Goal: Task Accomplishment & Management: Complete application form

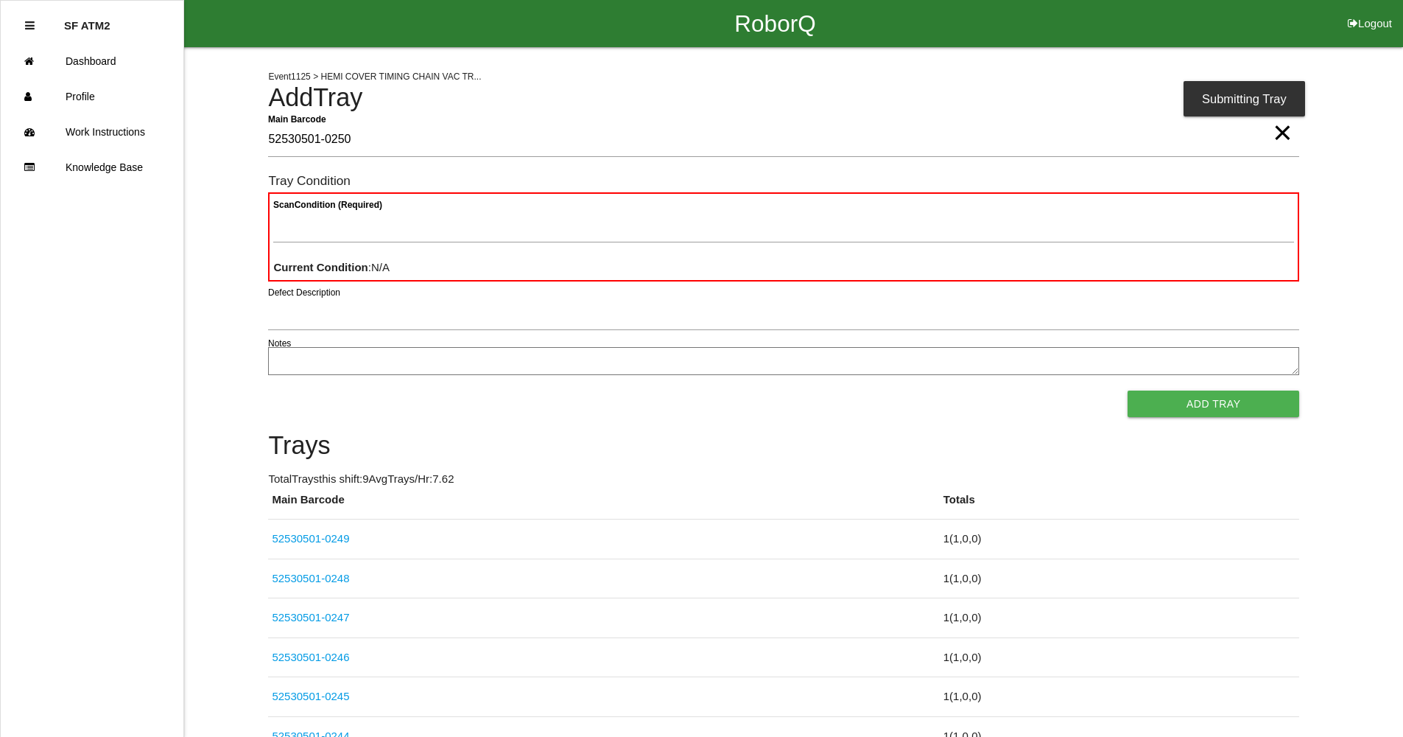
type Barcode "52530501-0250"
type Condition "goo"
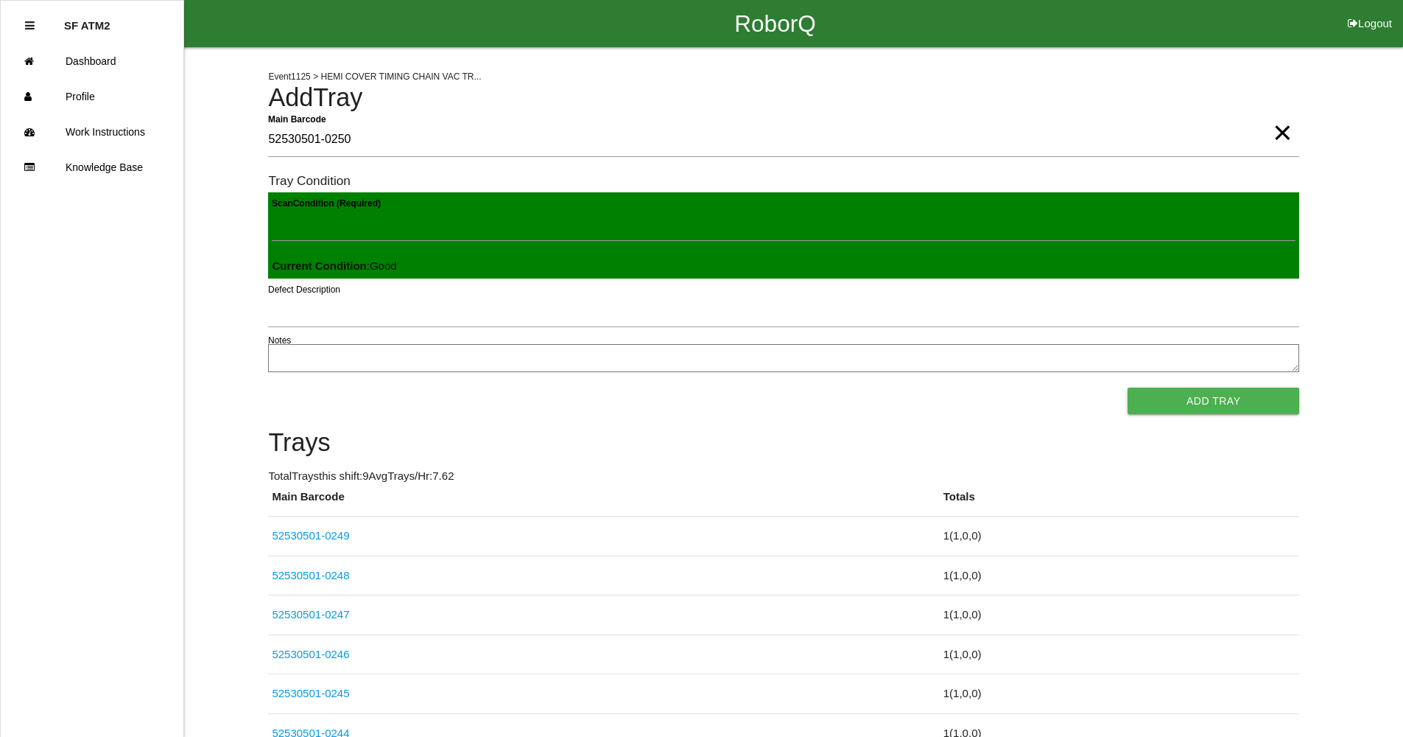
click at [1128, 387] on button "Add Tray" at bounding box center [1214, 400] width 172 height 27
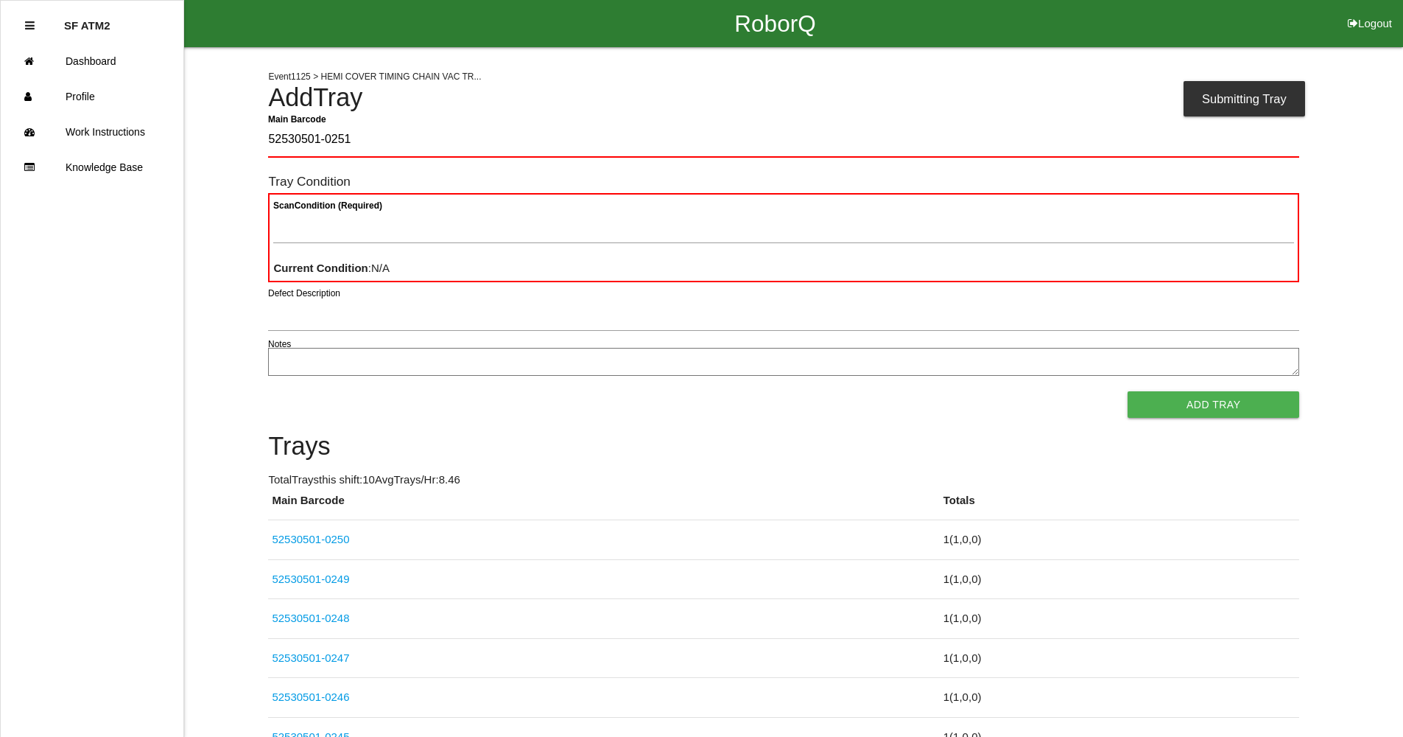
type Barcode "52530501-0251"
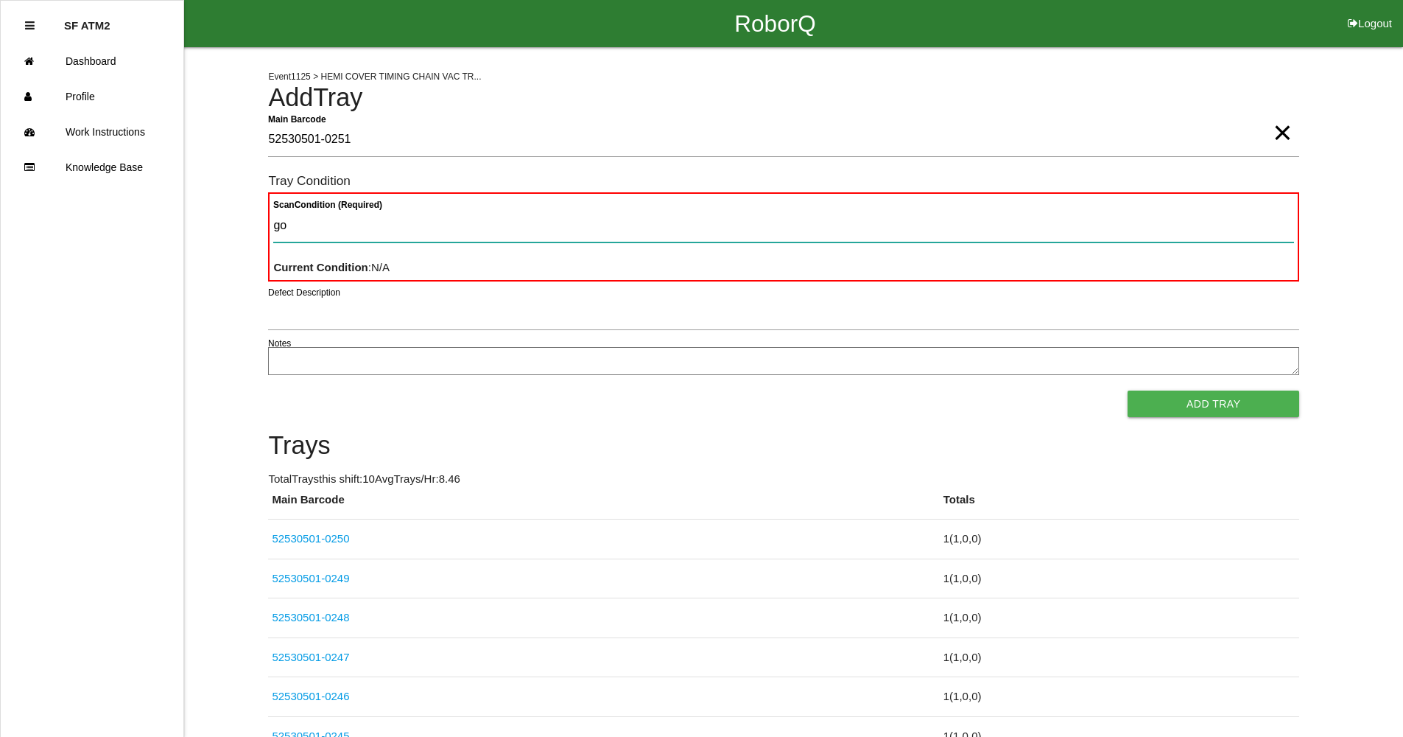
type Condition "goo"
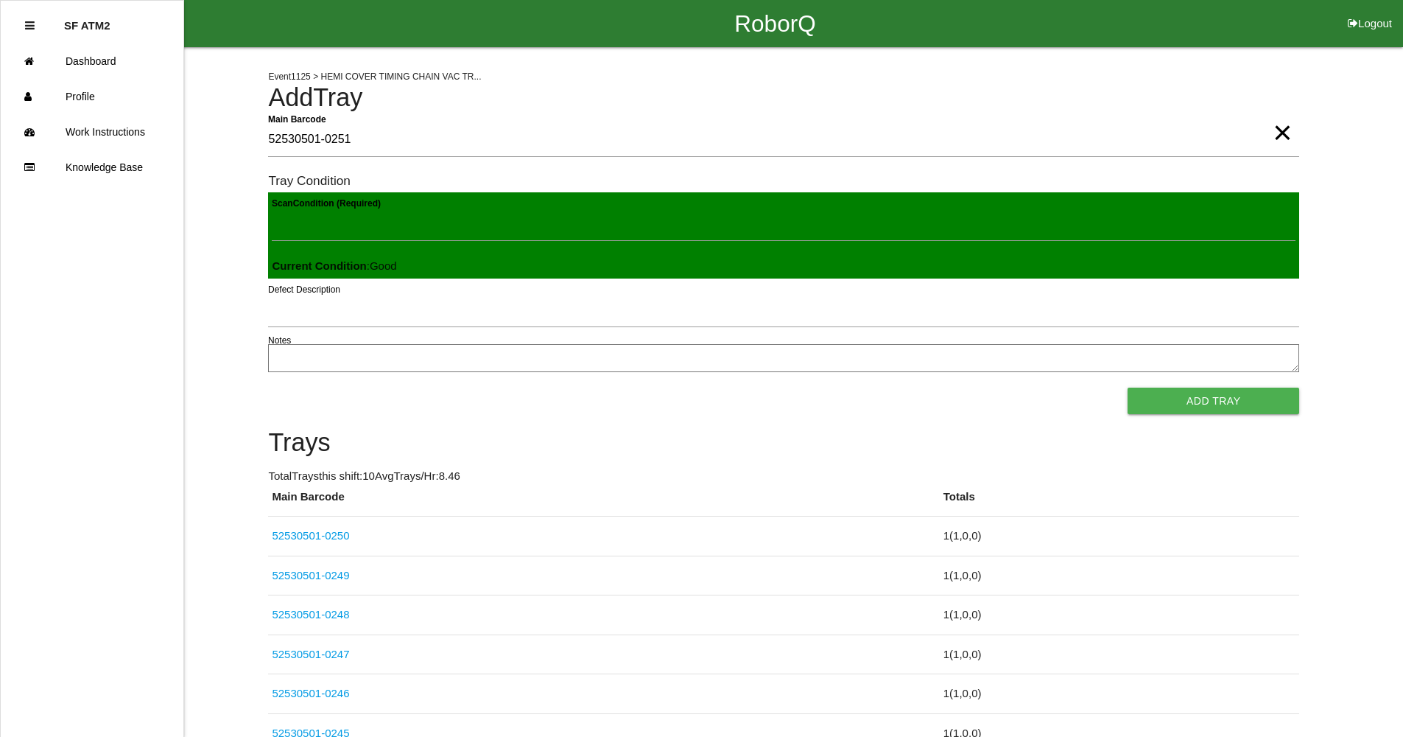
click at [1128, 387] on button "Add Tray" at bounding box center [1214, 400] width 172 height 27
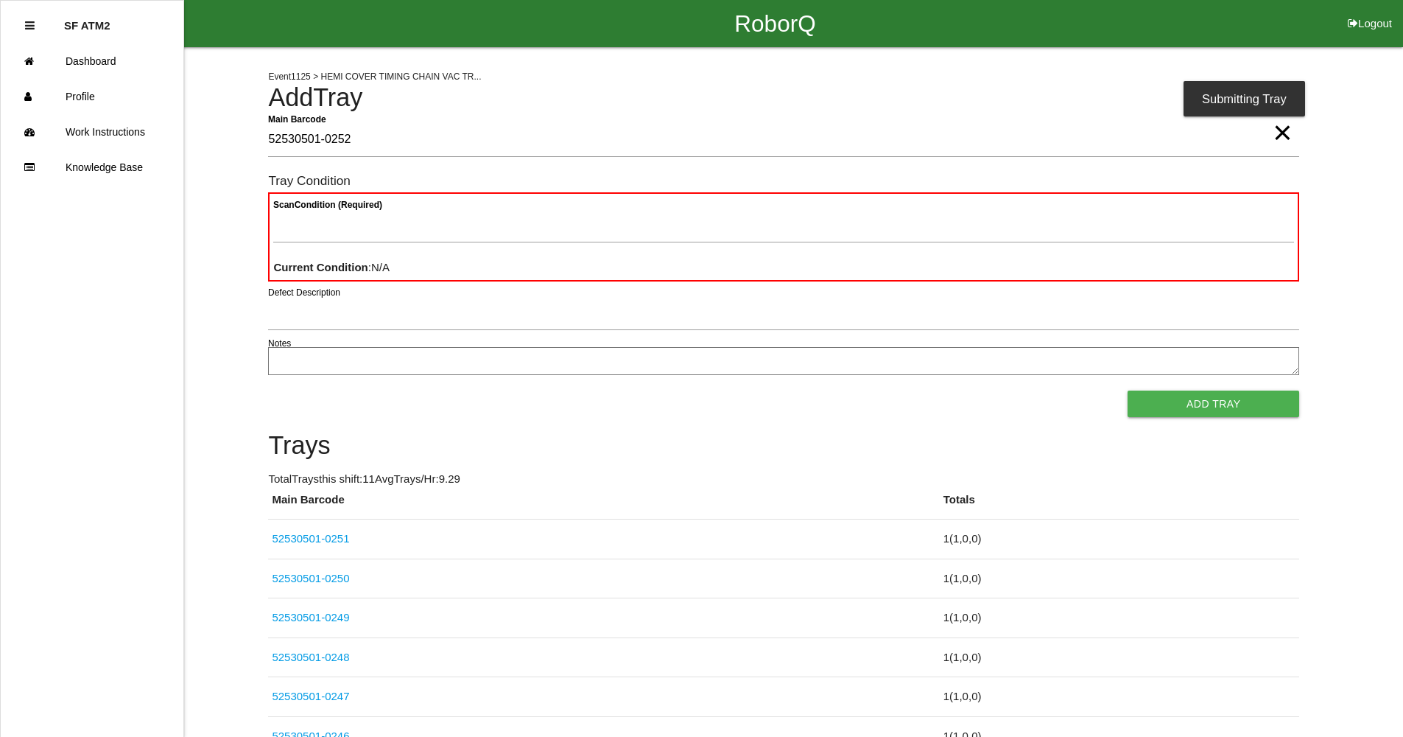
type Barcode "52530501-0252"
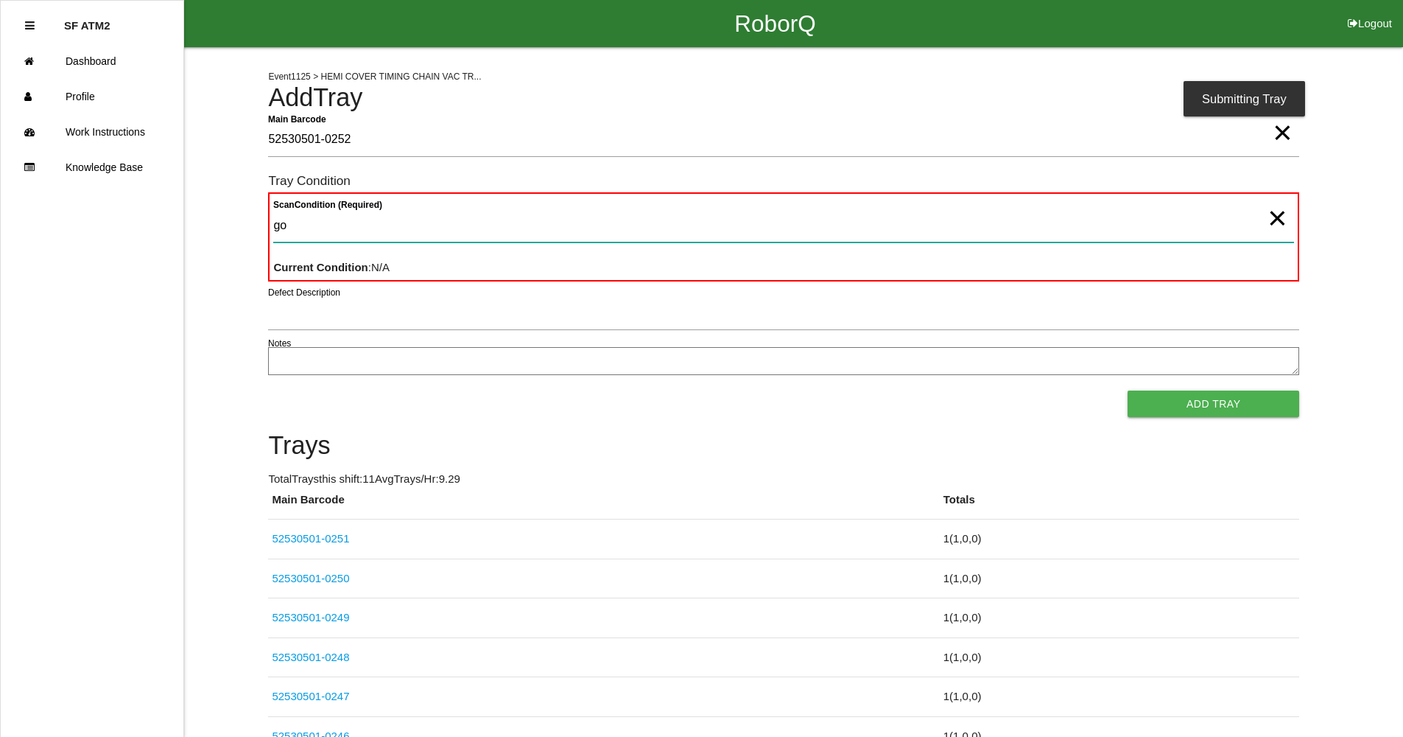
type Condition "goo"
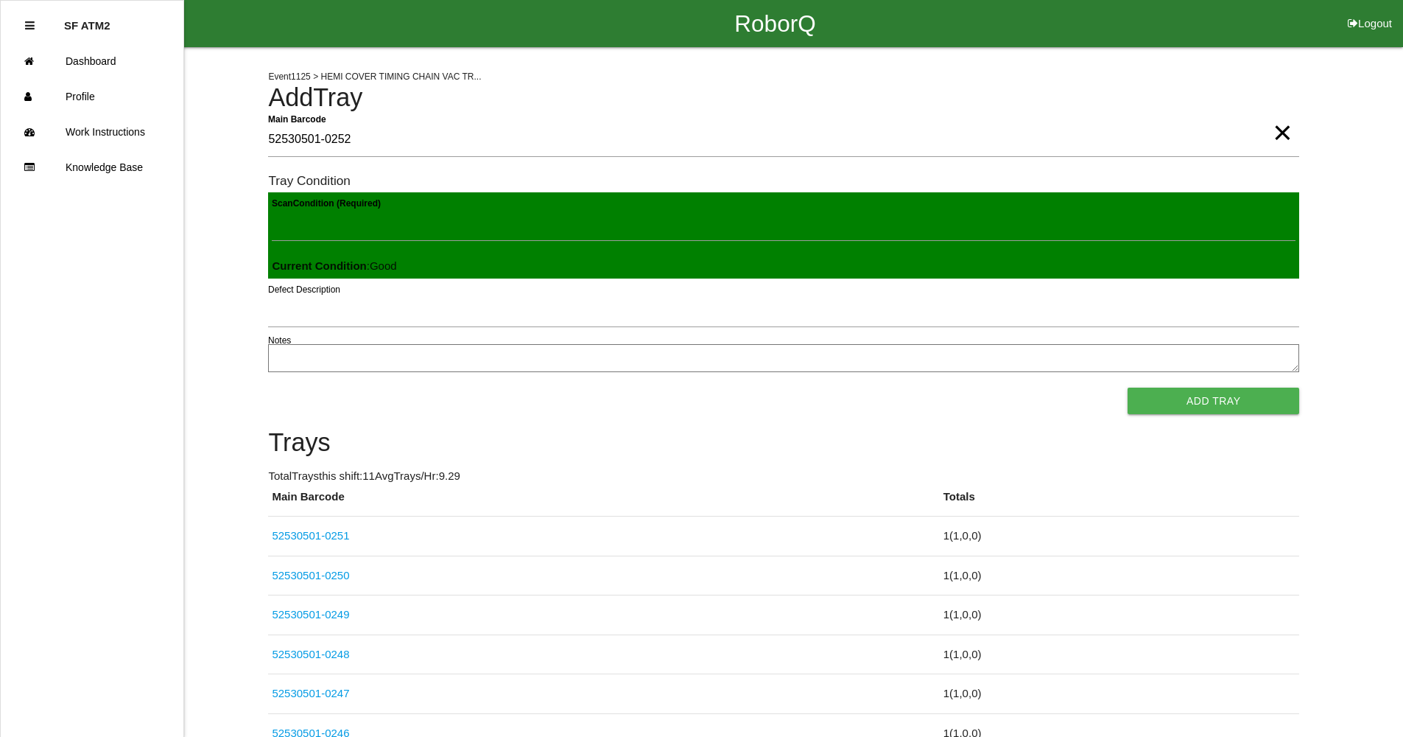
click at [1128, 387] on button "Add Tray" at bounding box center [1214, 400] width 172 height 27
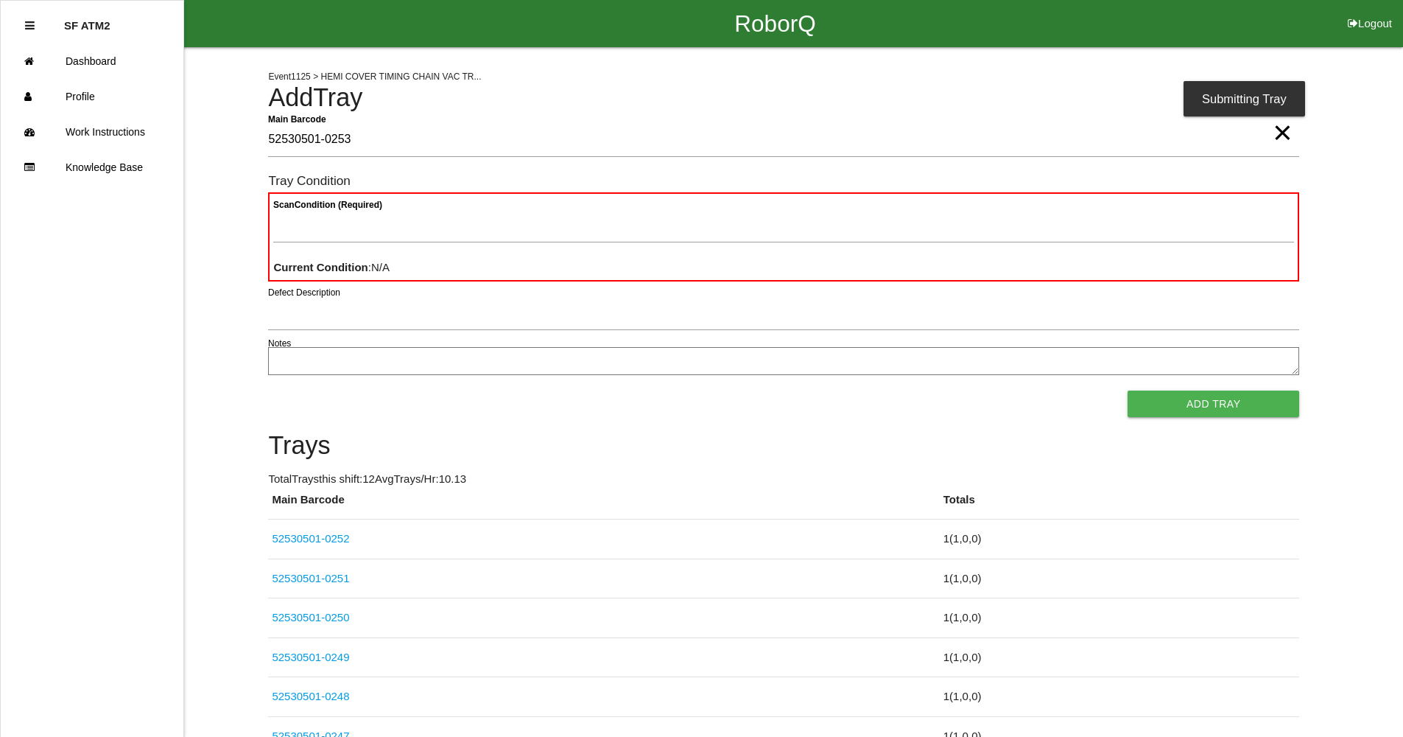
type Barcode "52530501-0253"
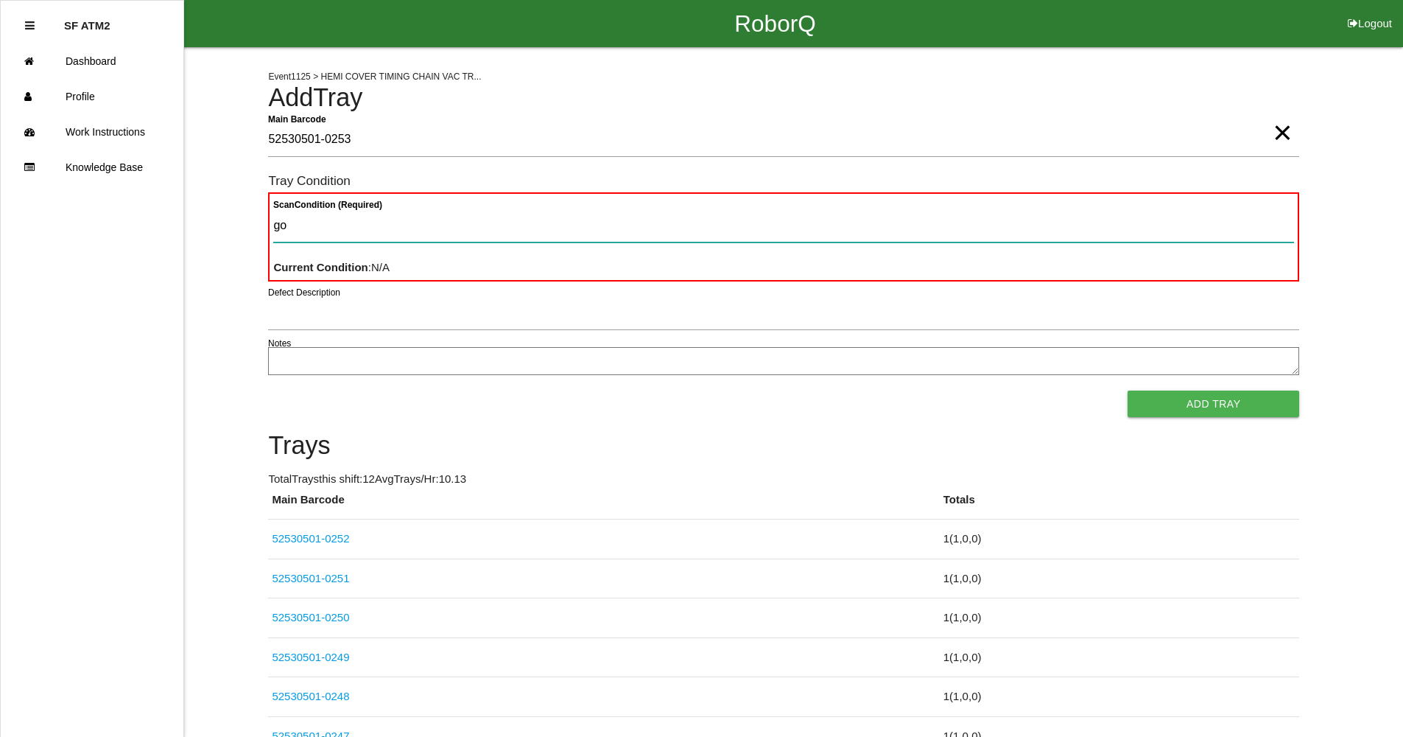
type Condition "goo"
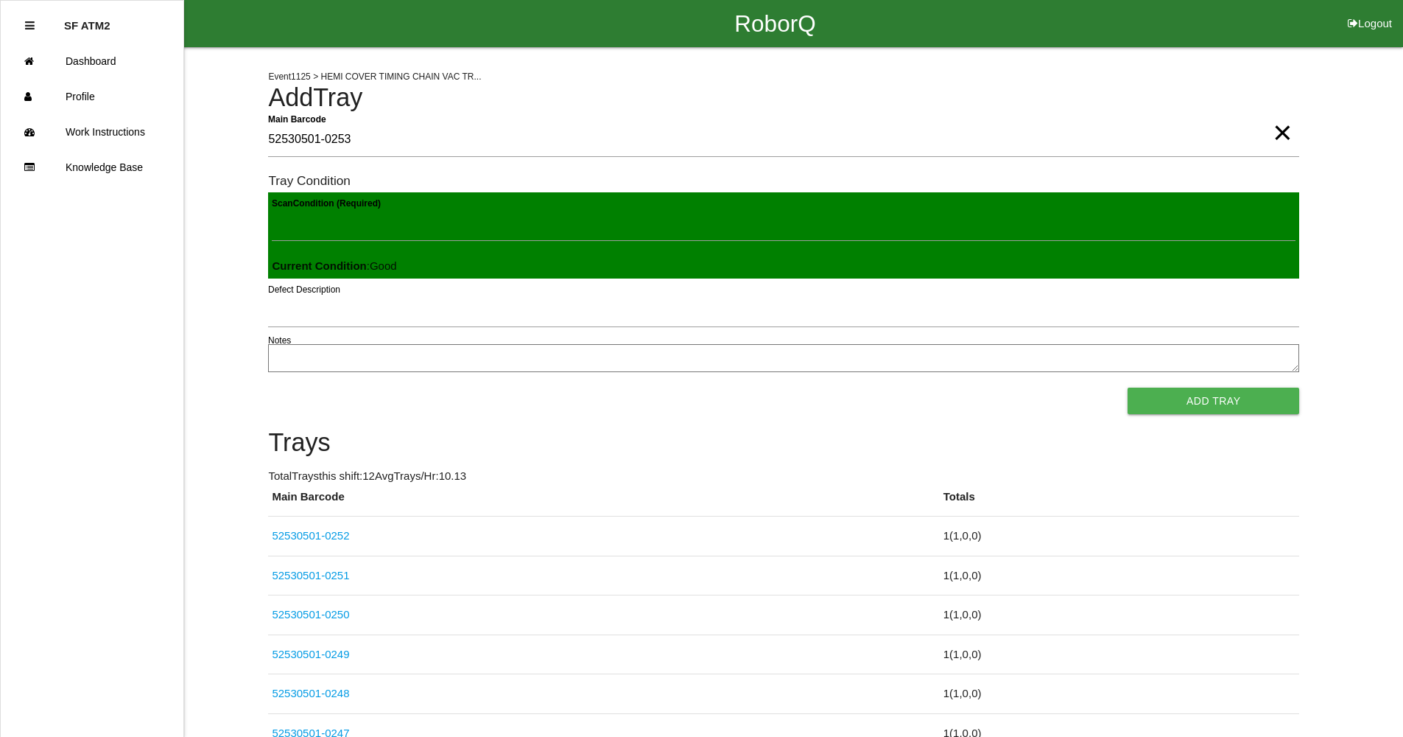
click at [1128, 387] on button "Add Tray" at bounding box center [1214, 400] width 172 height 27
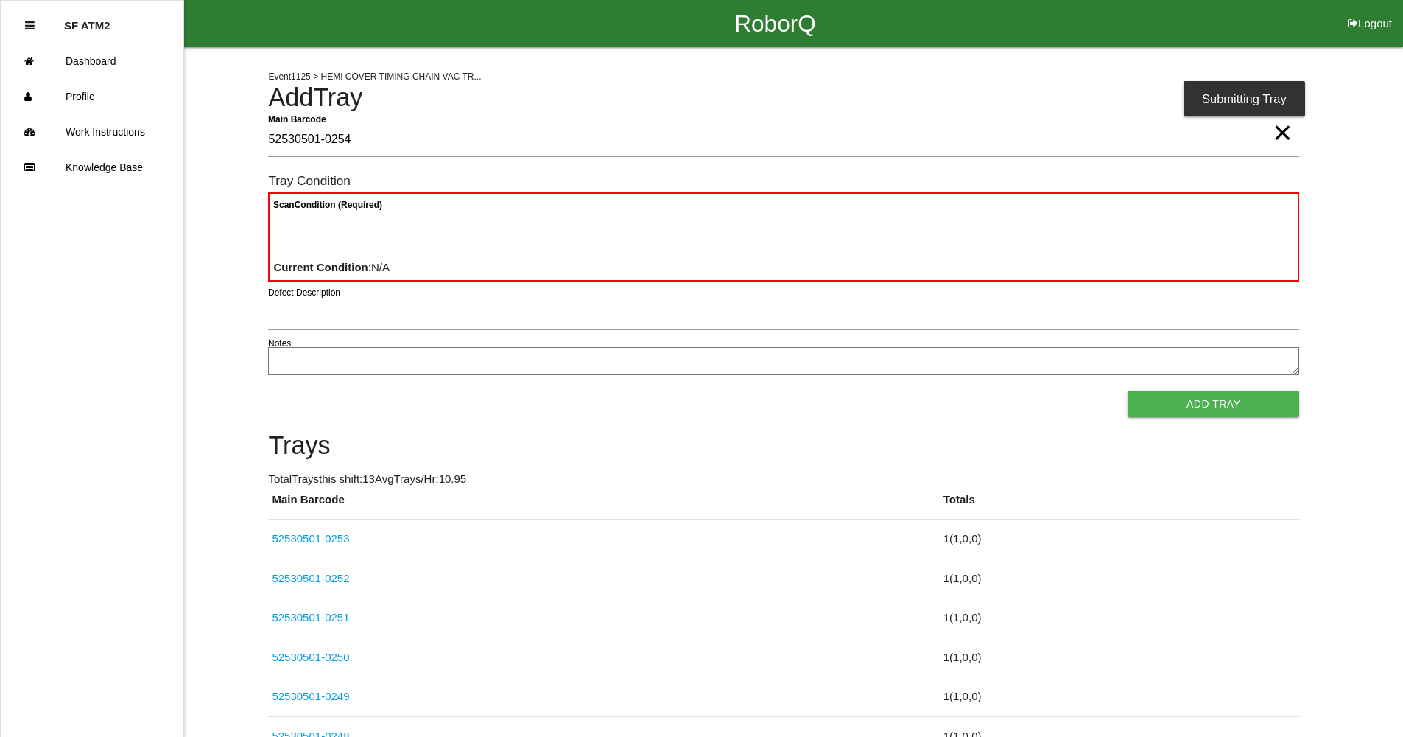
type Barcode "52530501-0254"
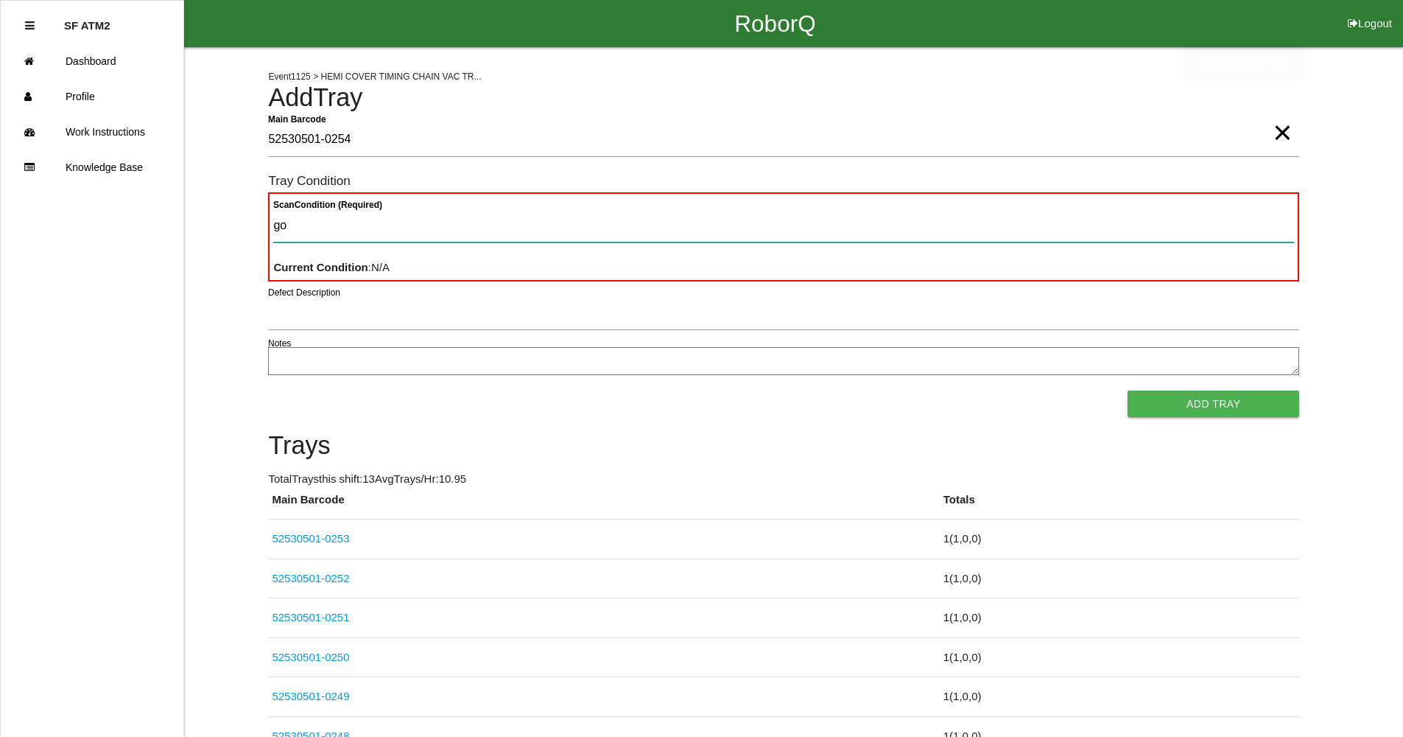
type Condition "goo"
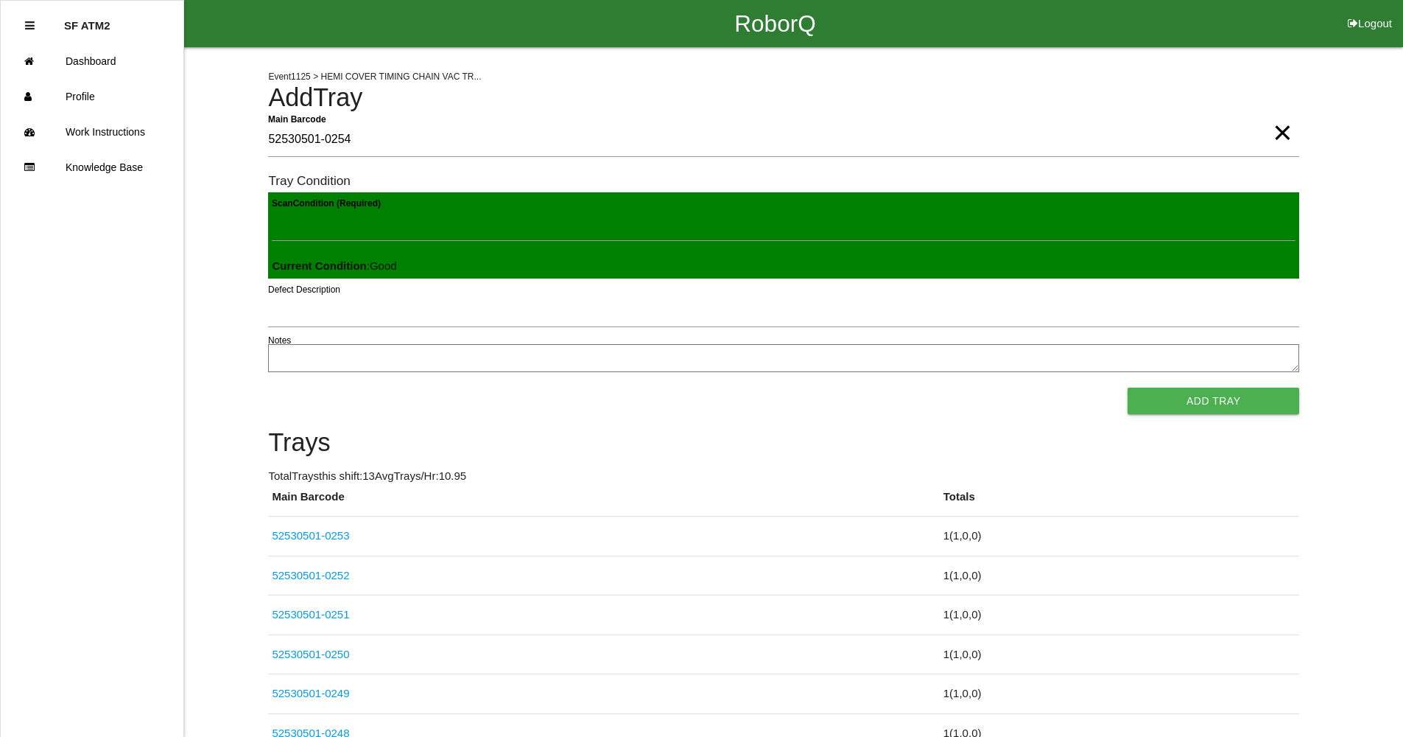
click at [1128, 387] on button "Add Tray" at bounding box center [1214, 400] width 172 height 27
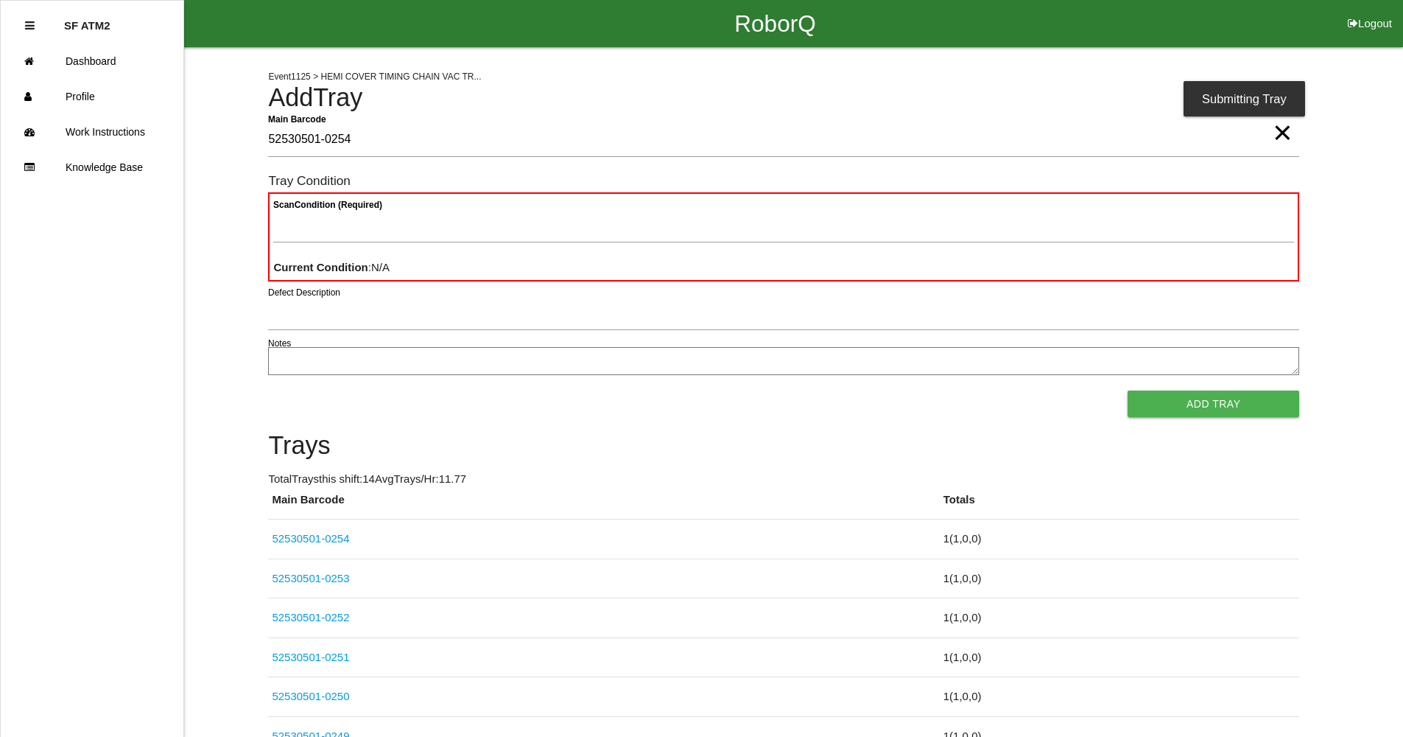
type Barcode "52530501-0254"
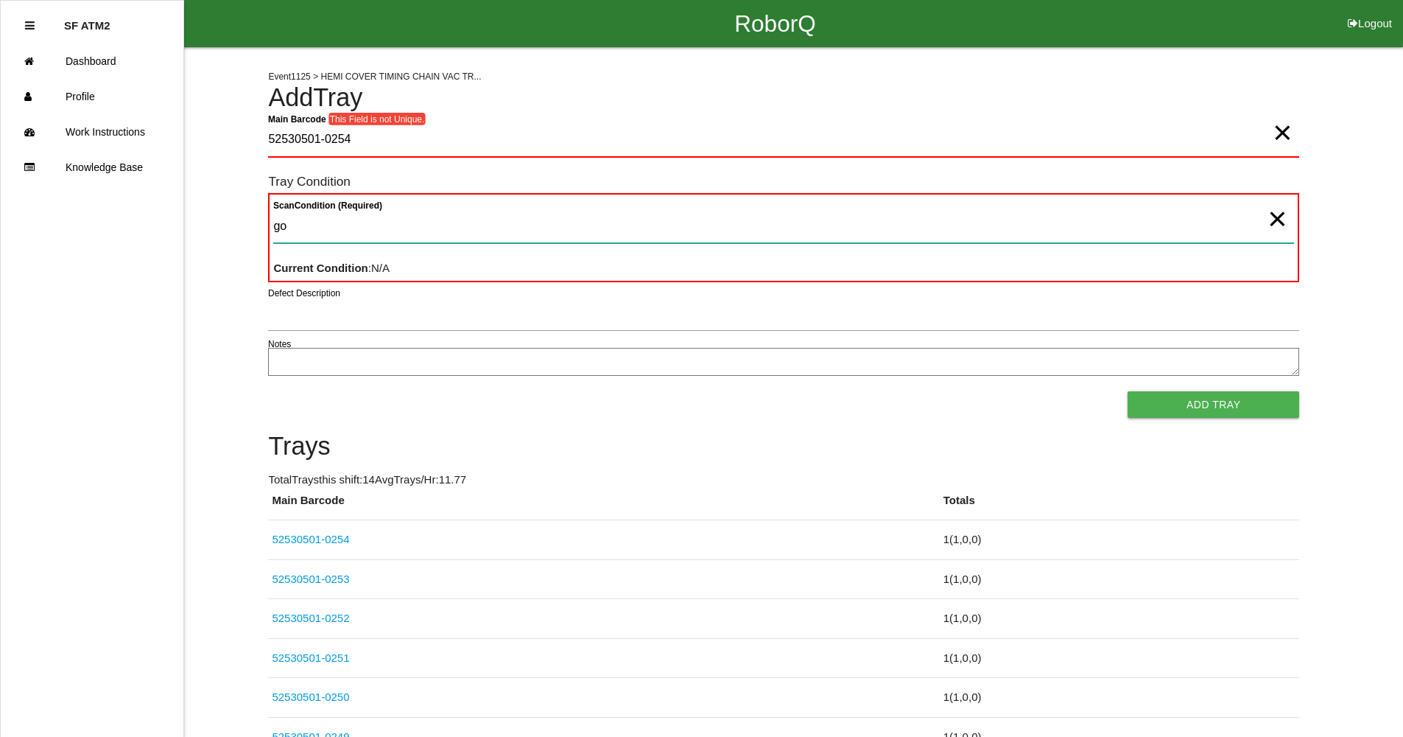
type Condition "goo"
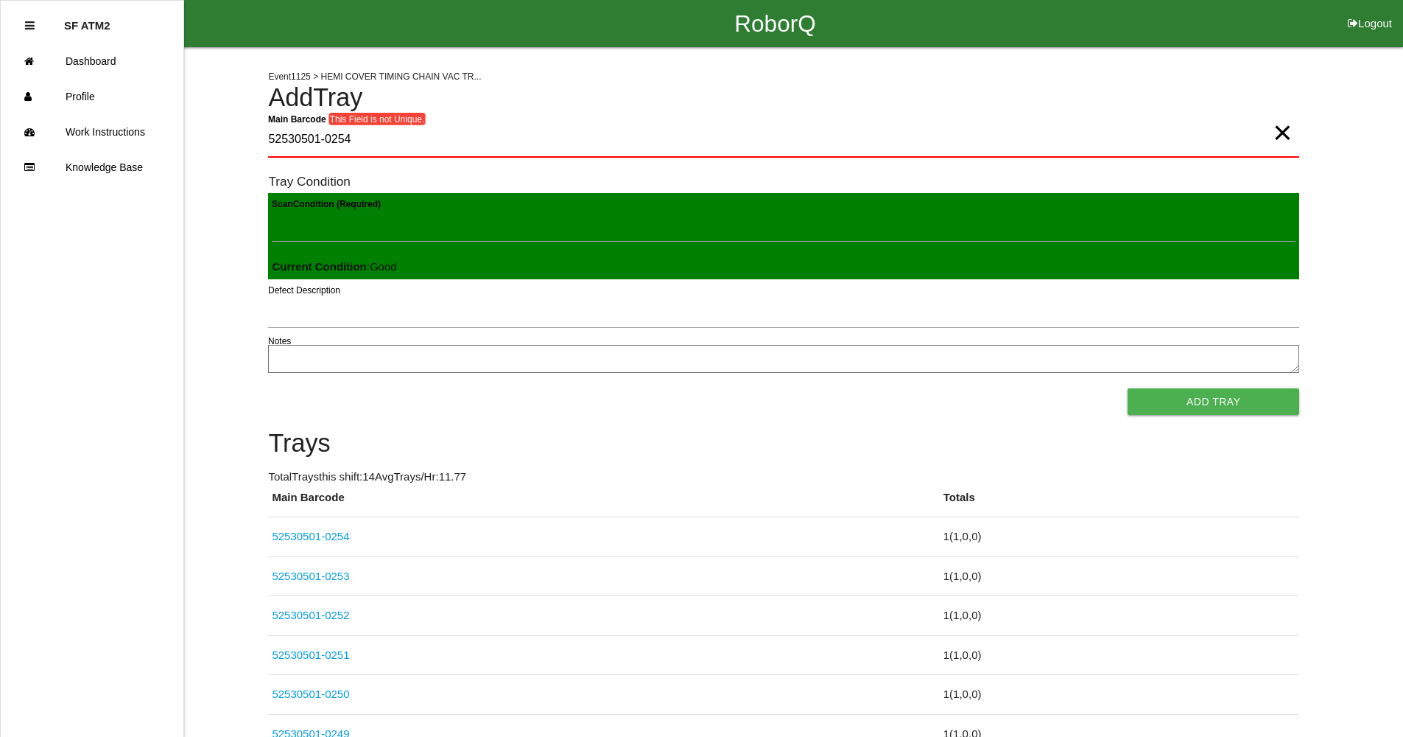
click at [1128, 388] on button "Add Tray" at bounding box center [1214, 401] width 172 height 27
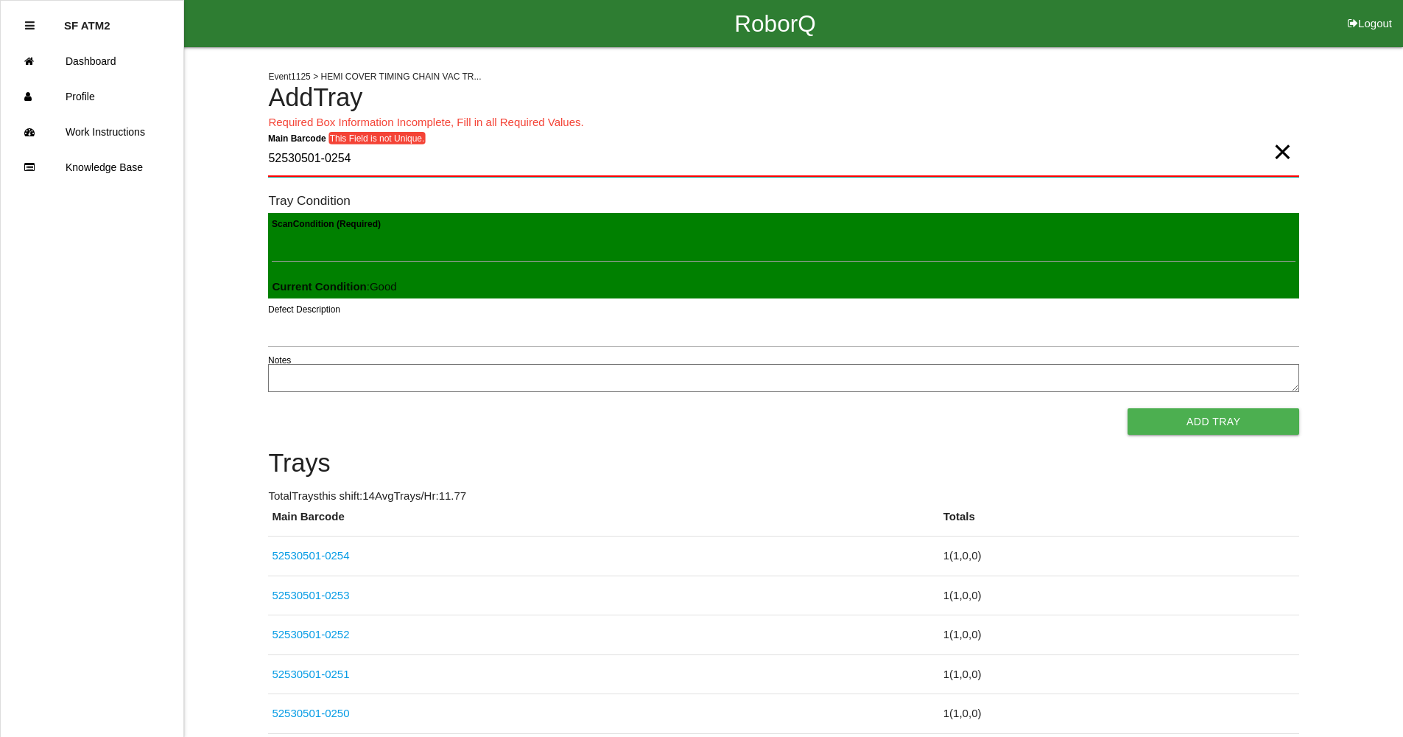
click at [1263, 153] on Barcode "52530501-0254" at bounding box center [783, 159] width 1031 height 35
click at [1273, 152] on span "×" at bounding box center [1282, 136] width 19 height 29
click at [1270, 153] on Barcode "Main Barcode" at bounding box center [783, 159] width 1031 height 35
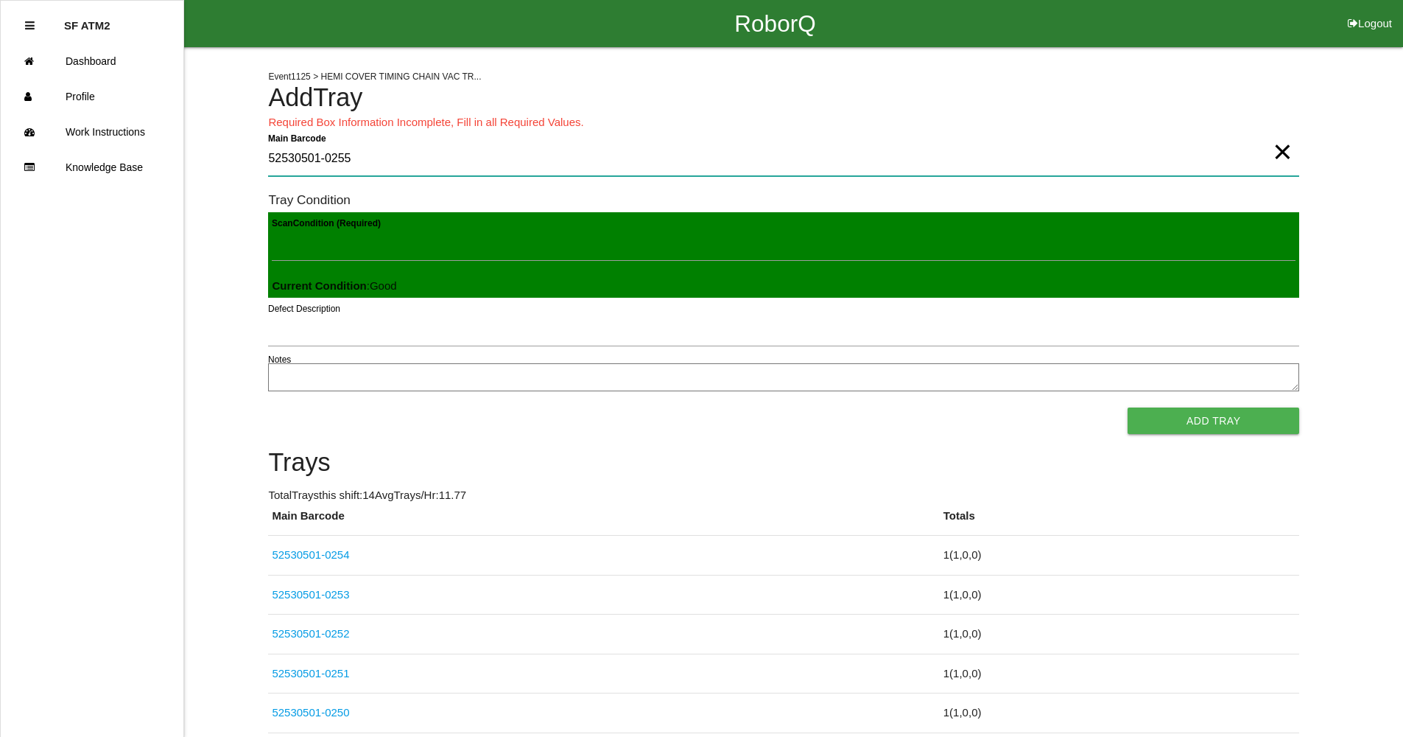
type Barcode "52530501-0255"
click at [1202, 429] on button "Add Tray" at bounding box center [1214, 420] width 172 height 27
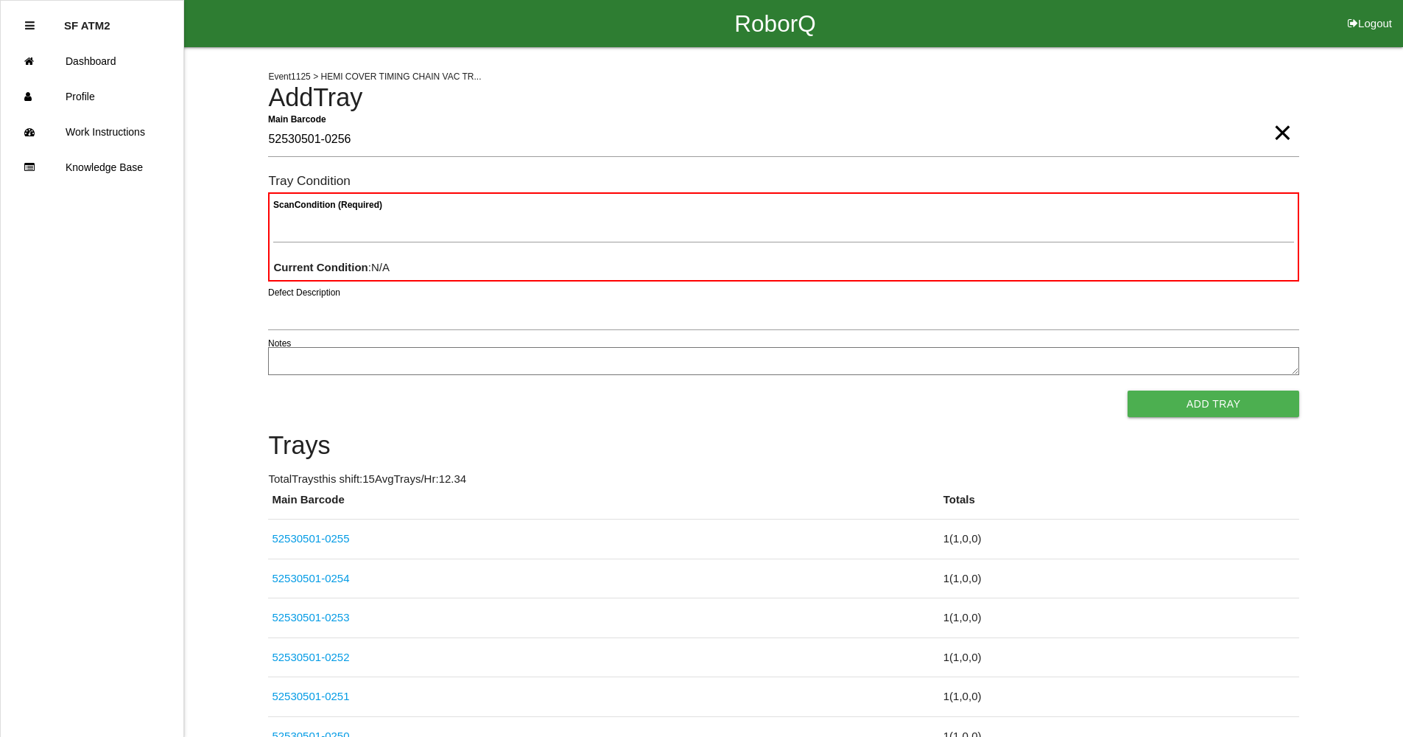
type Barcode "52530501-0256"
type Condition "goo"
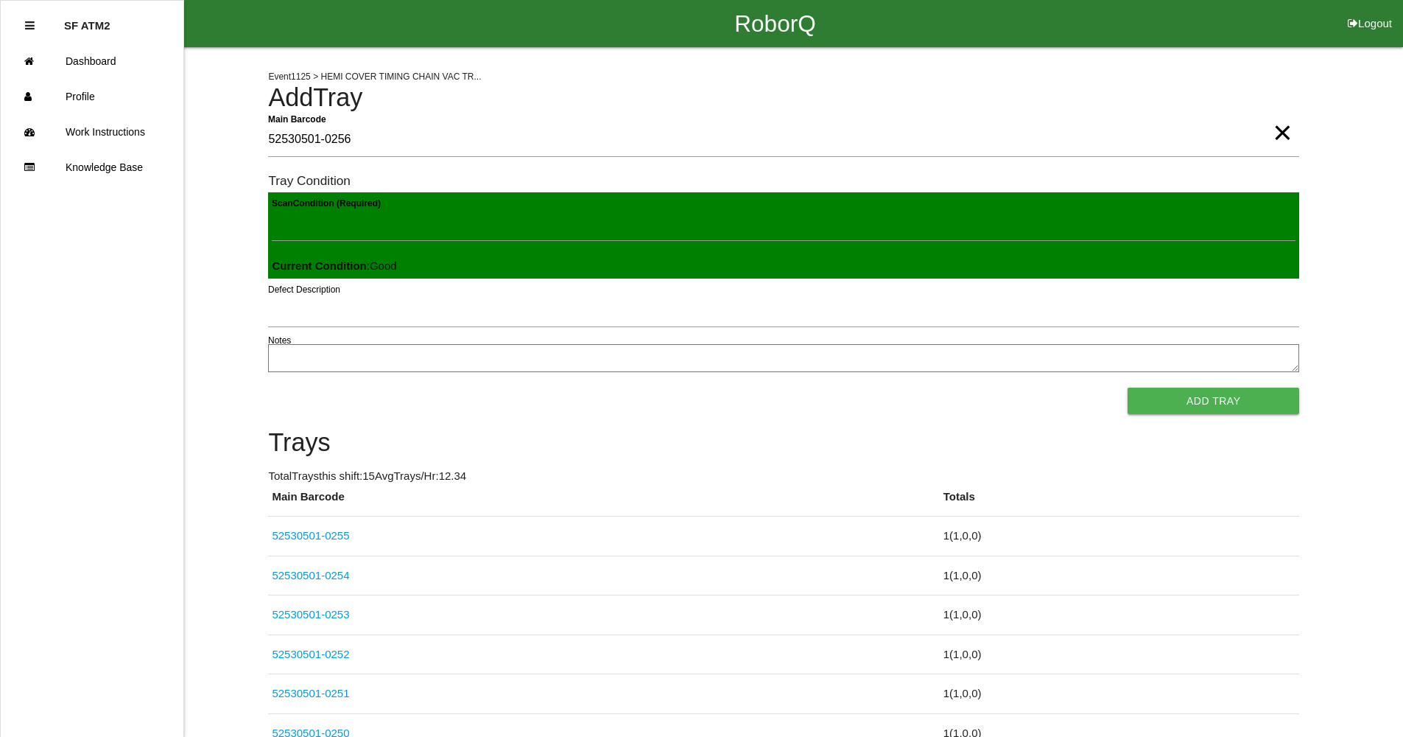
click at [1128, 387] on button "Add Tray" at bounding box center [1214, 400] width 172 height 27
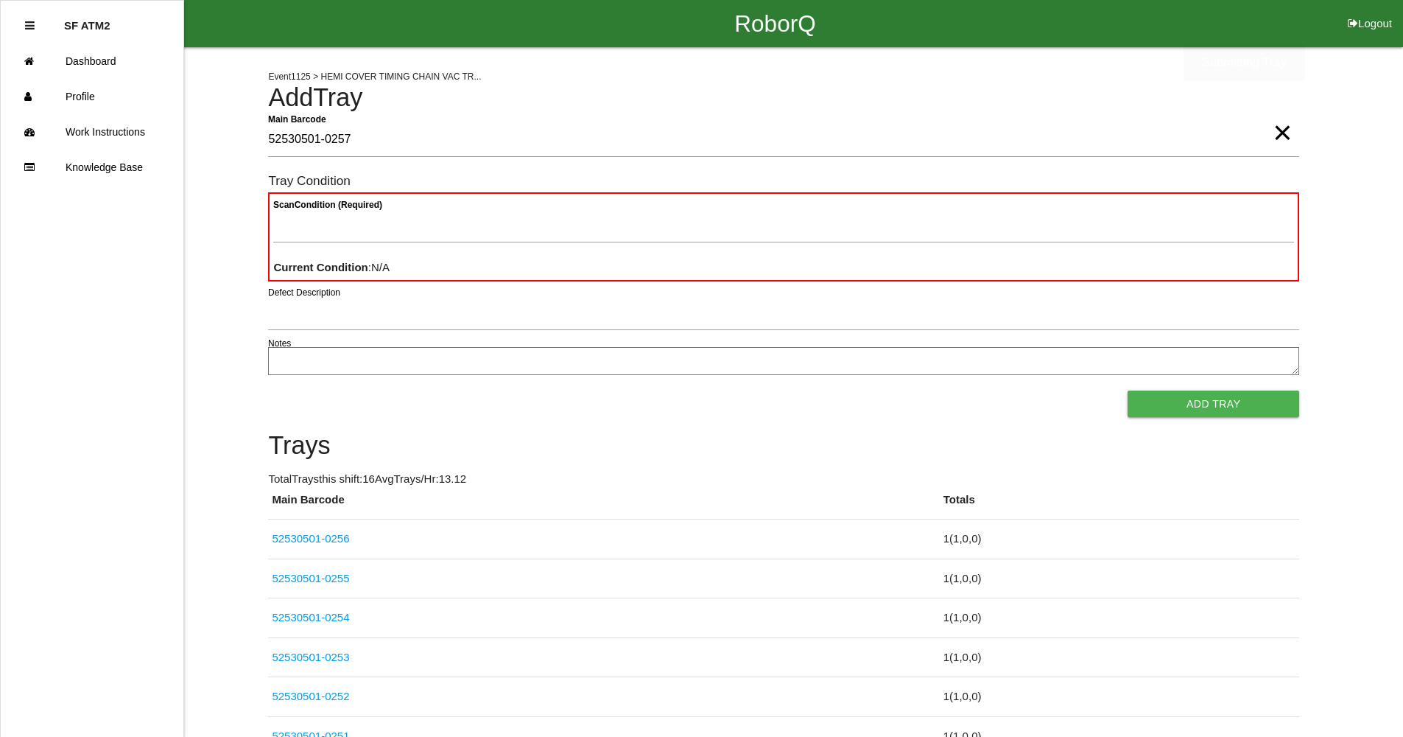
type Barcode "52530501-0257"
type Condition "goo"
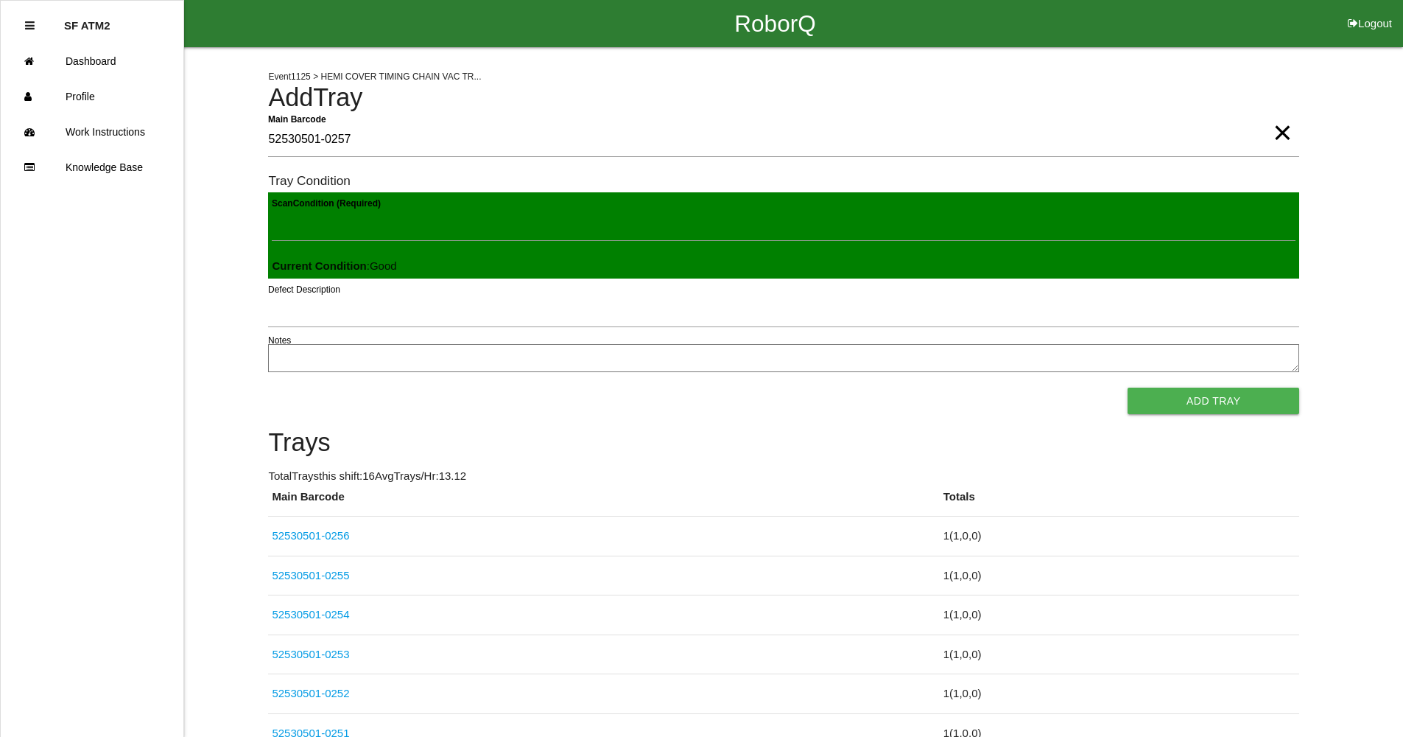
click at [1128, 387] on button "Add Tray" at bounding box center [1214, 400] width 172 height 27
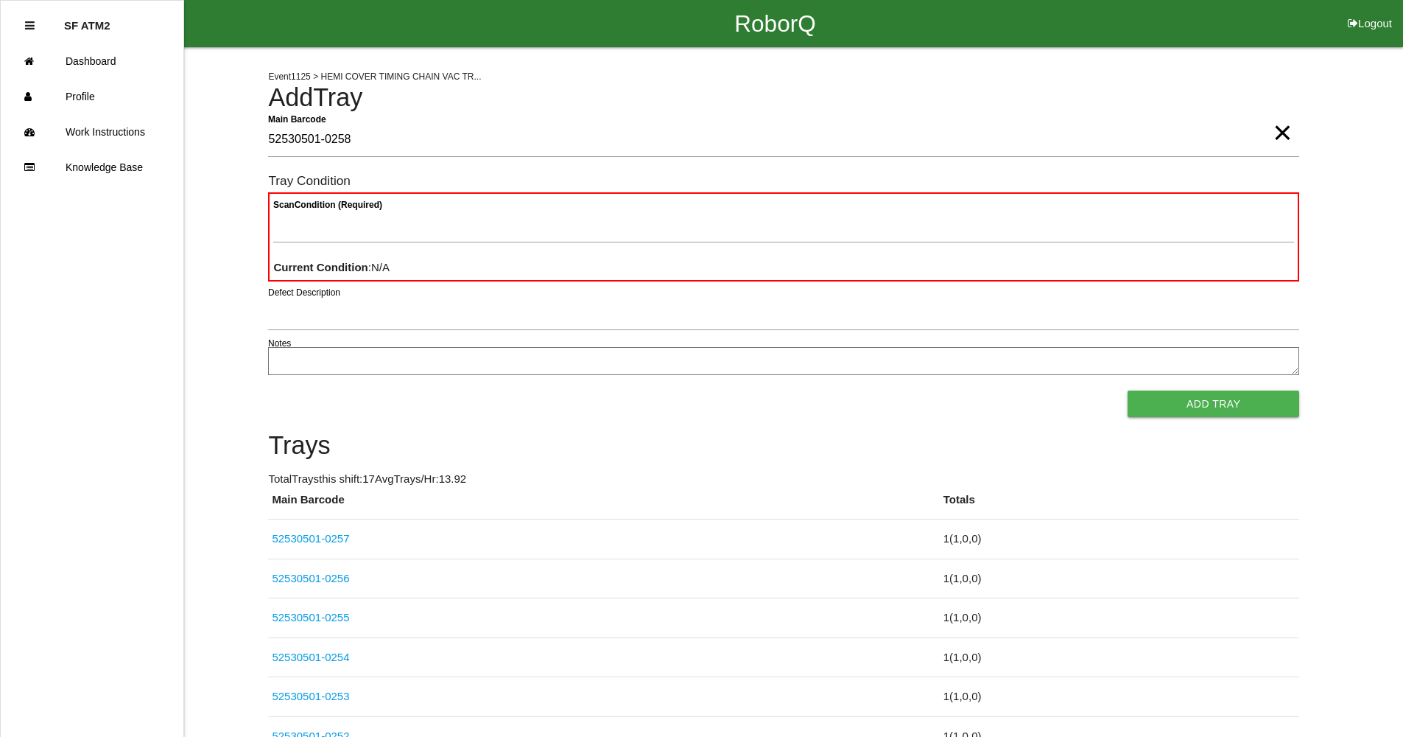
type Barcode "52530501-0258"
type Condition "goo"
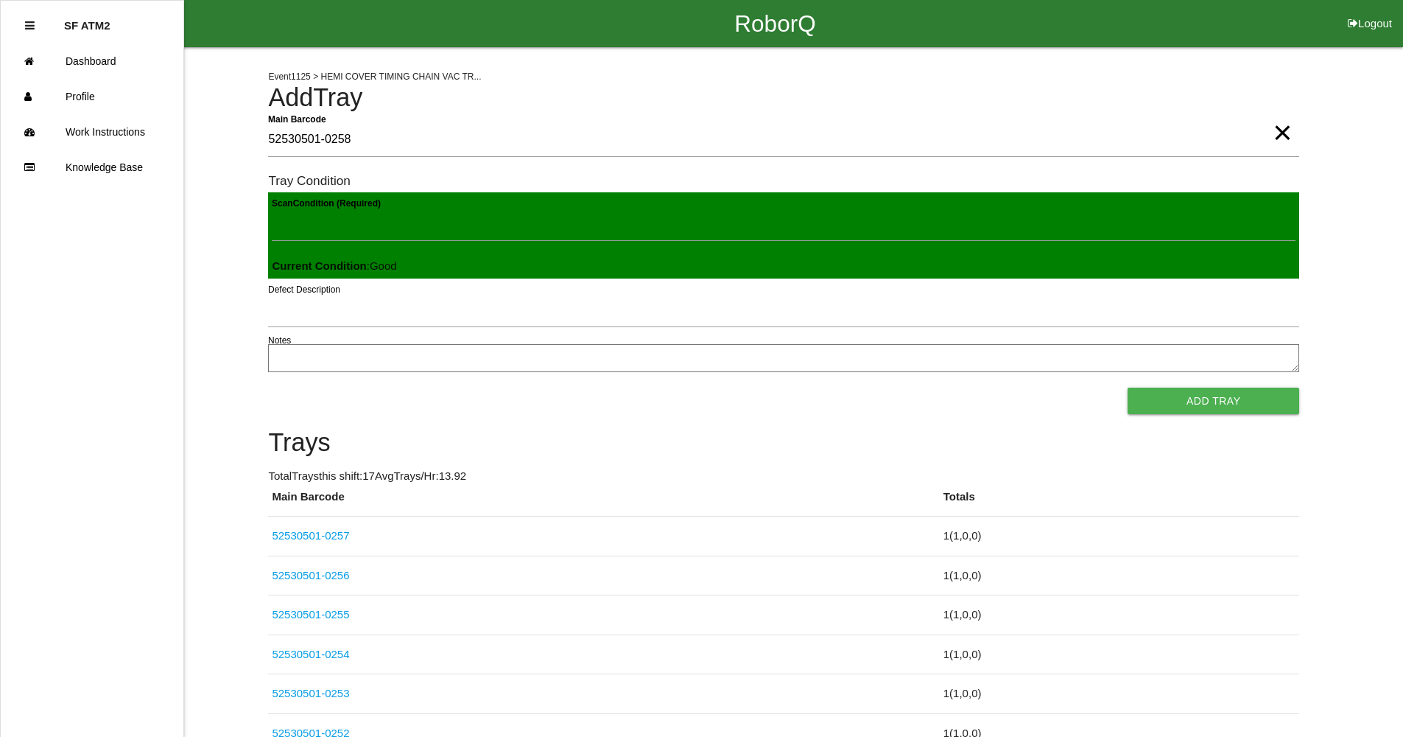
click at [1128, 387] on button "Add Tray" at bounding box center [1214, 400] width 172 height 27
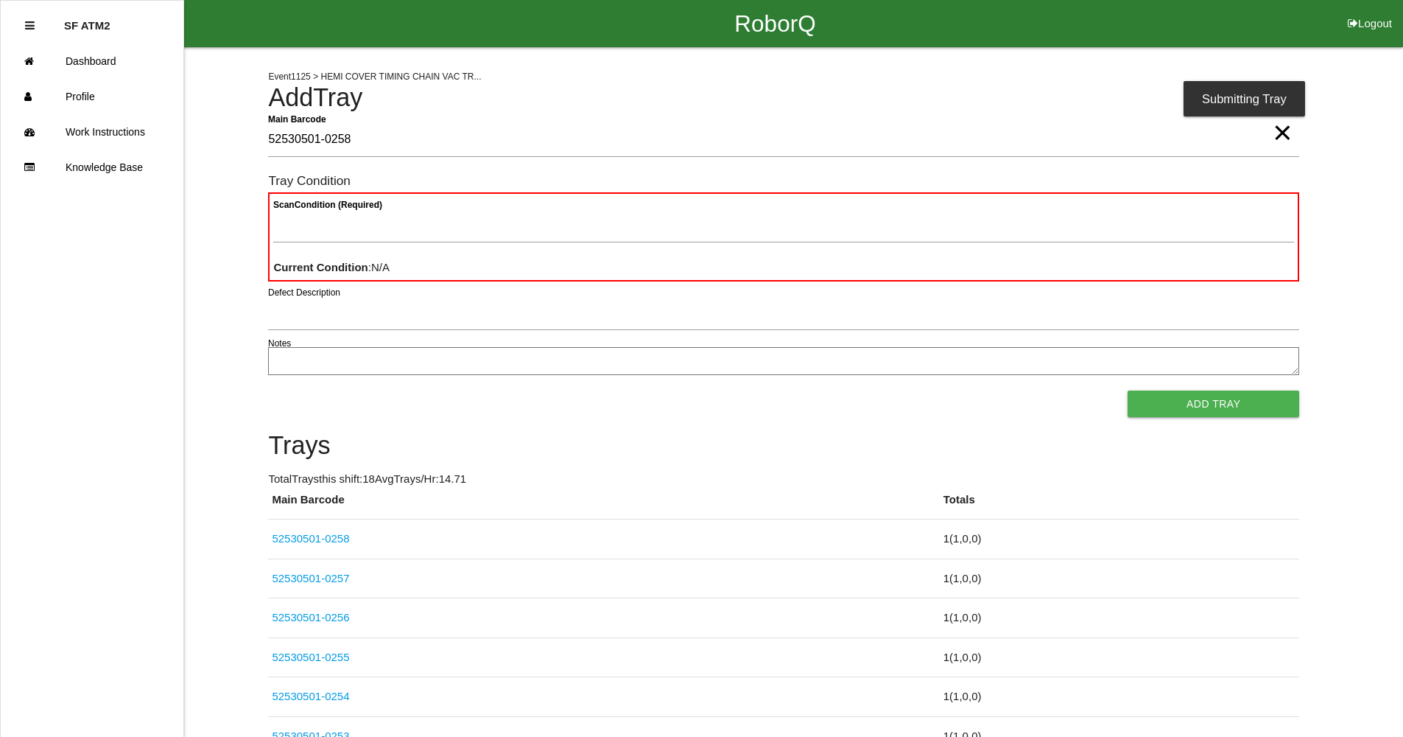
type Barcode "52530501-0258"
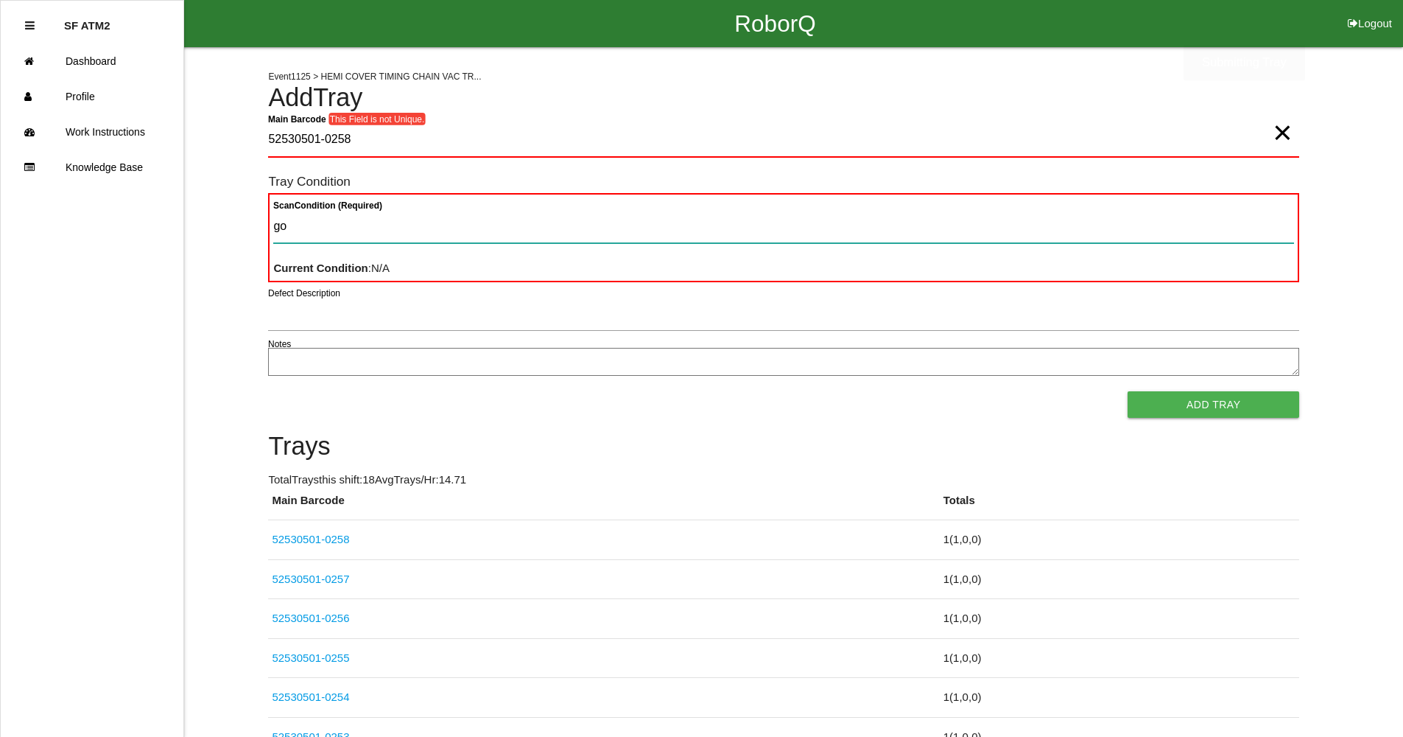
type Condition "goo"
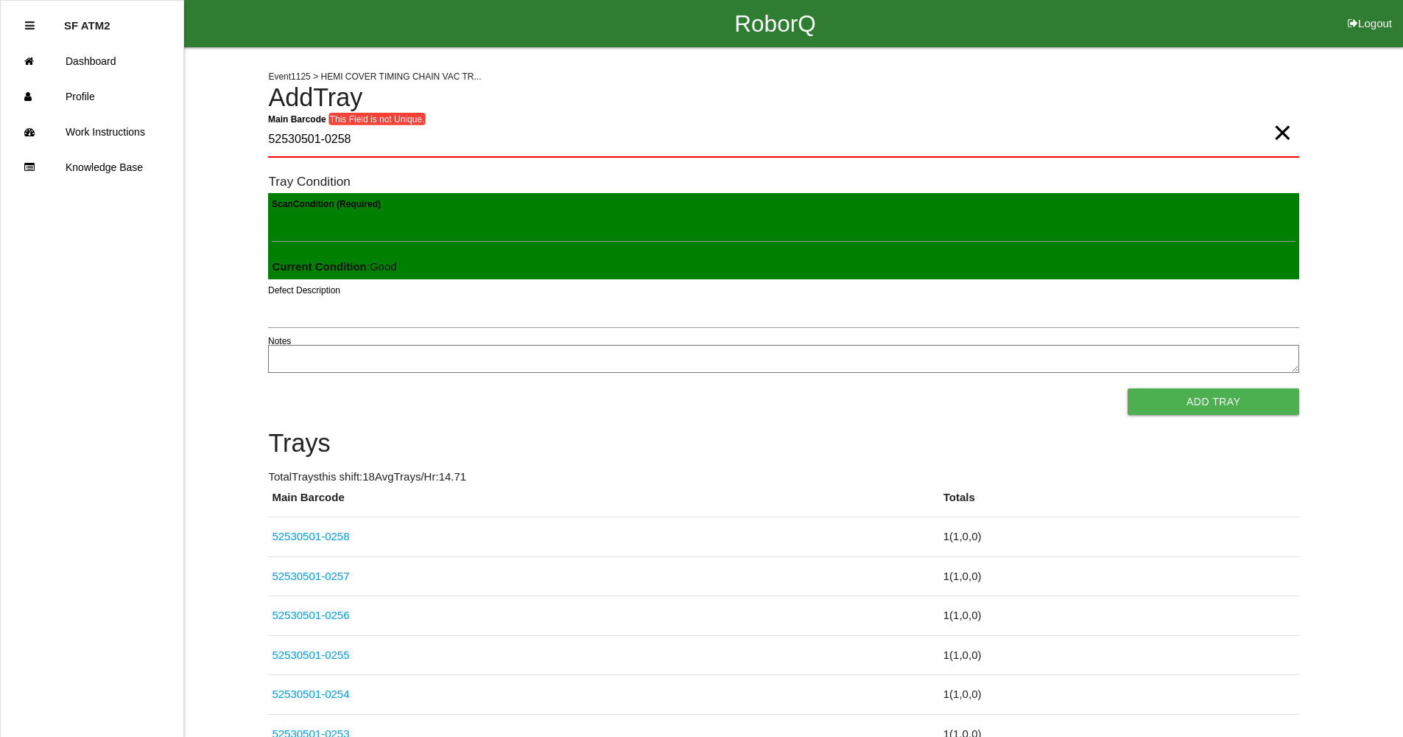
click at [1128, 388] on button "Add Tray" at bounding box center [1214, 401] width 172 height 27
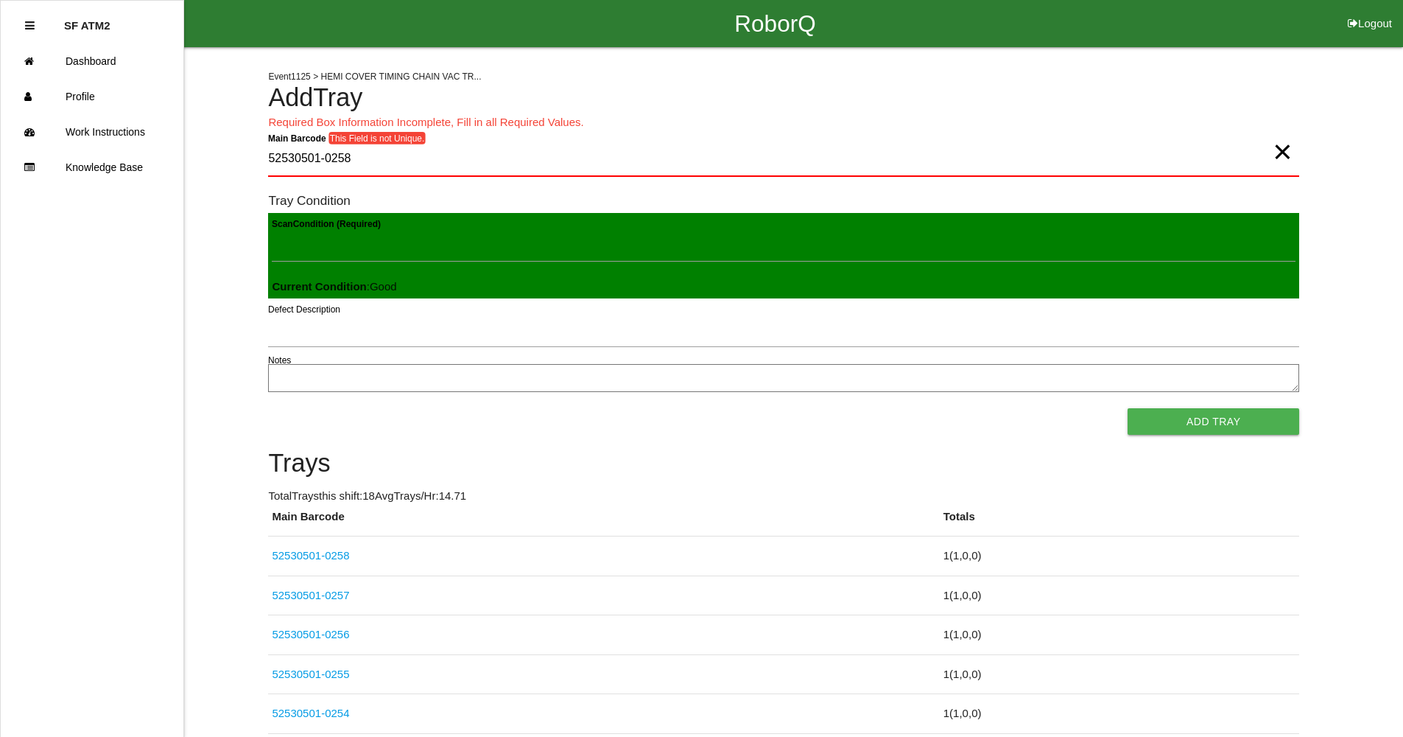
click at [1279, 152] on span "×" at bounding box center [1282, 136] width 19 height 29
click at [1170, 145] on Barcode "Main Barcode" at bounding box center [783, 159] width 1031 height 35
type Barcode "52530501-0259"
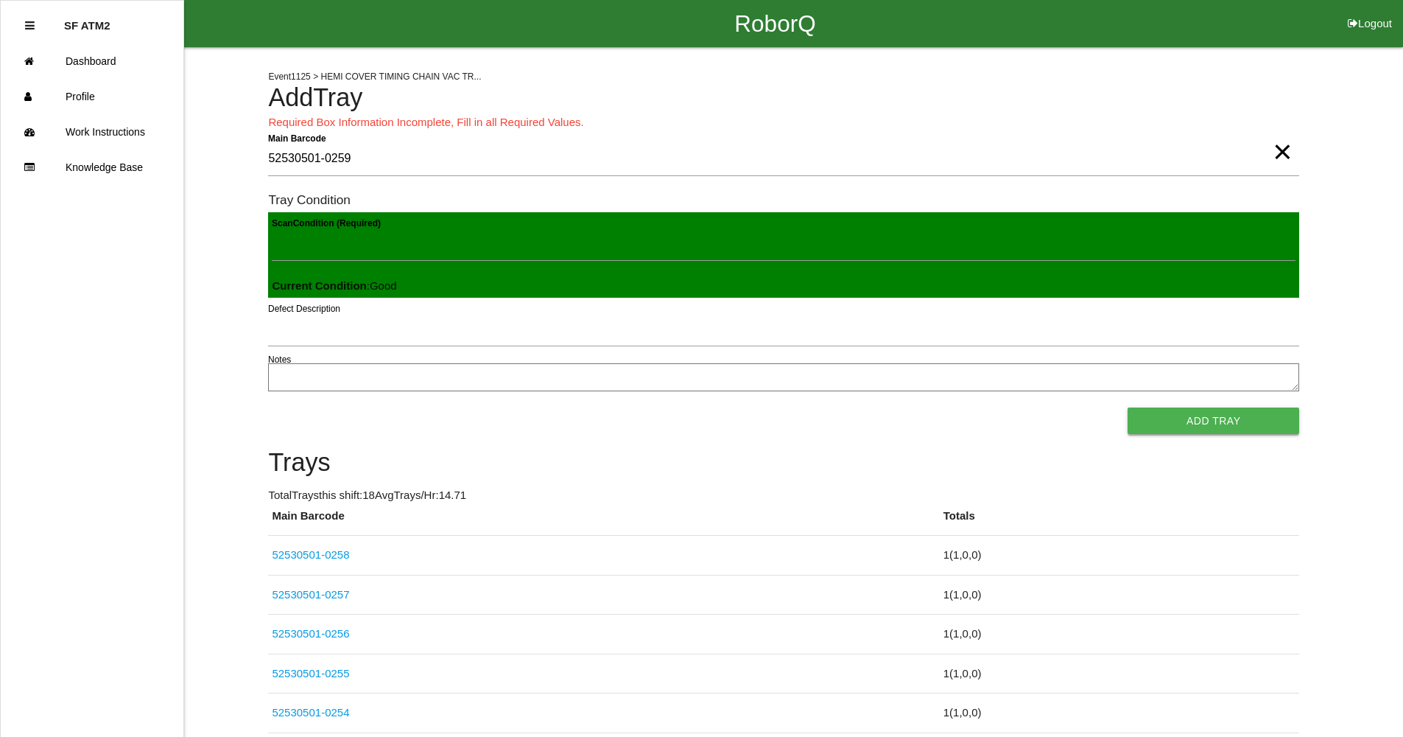
click at [1298, 420] on button "Add Tray" at bounding box center [1214, 420] width 172 height 27
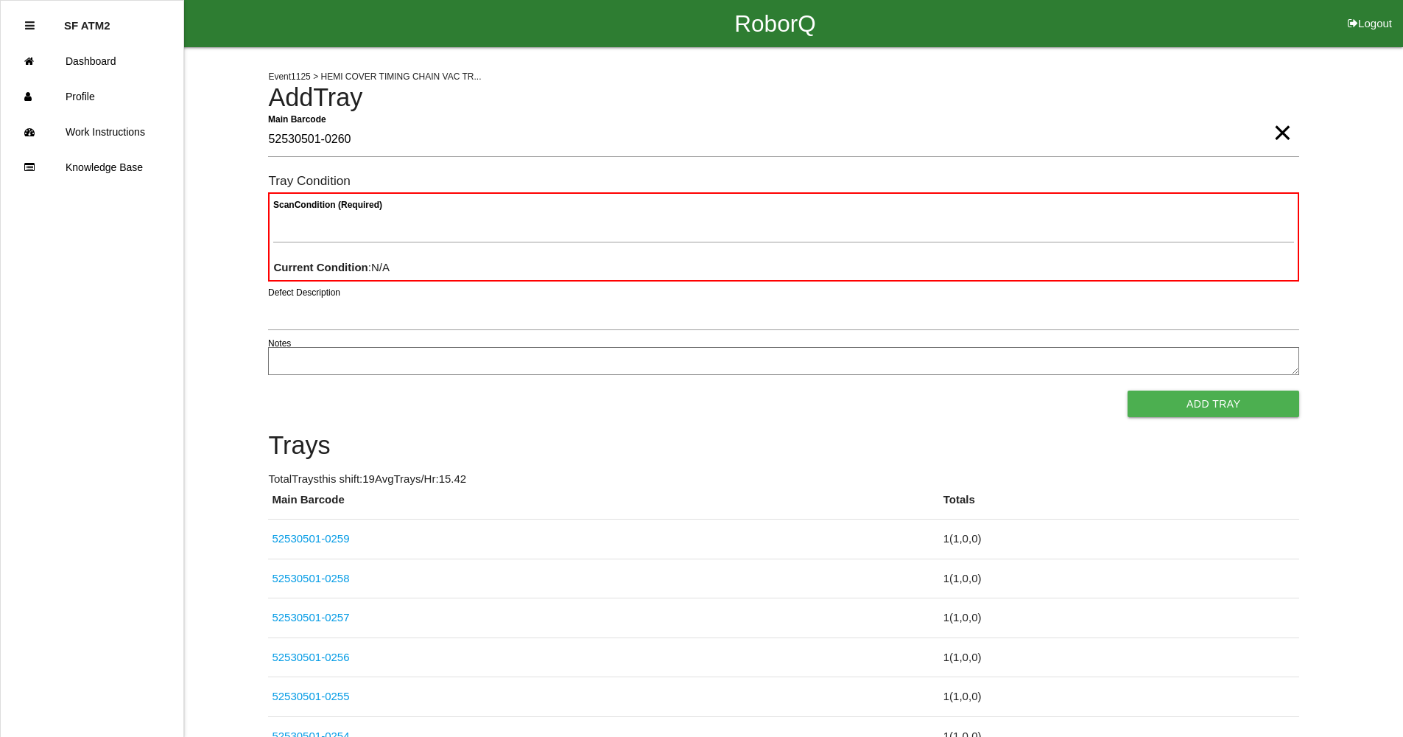
type Barcode "52530501-0260"
type Condition "goo"
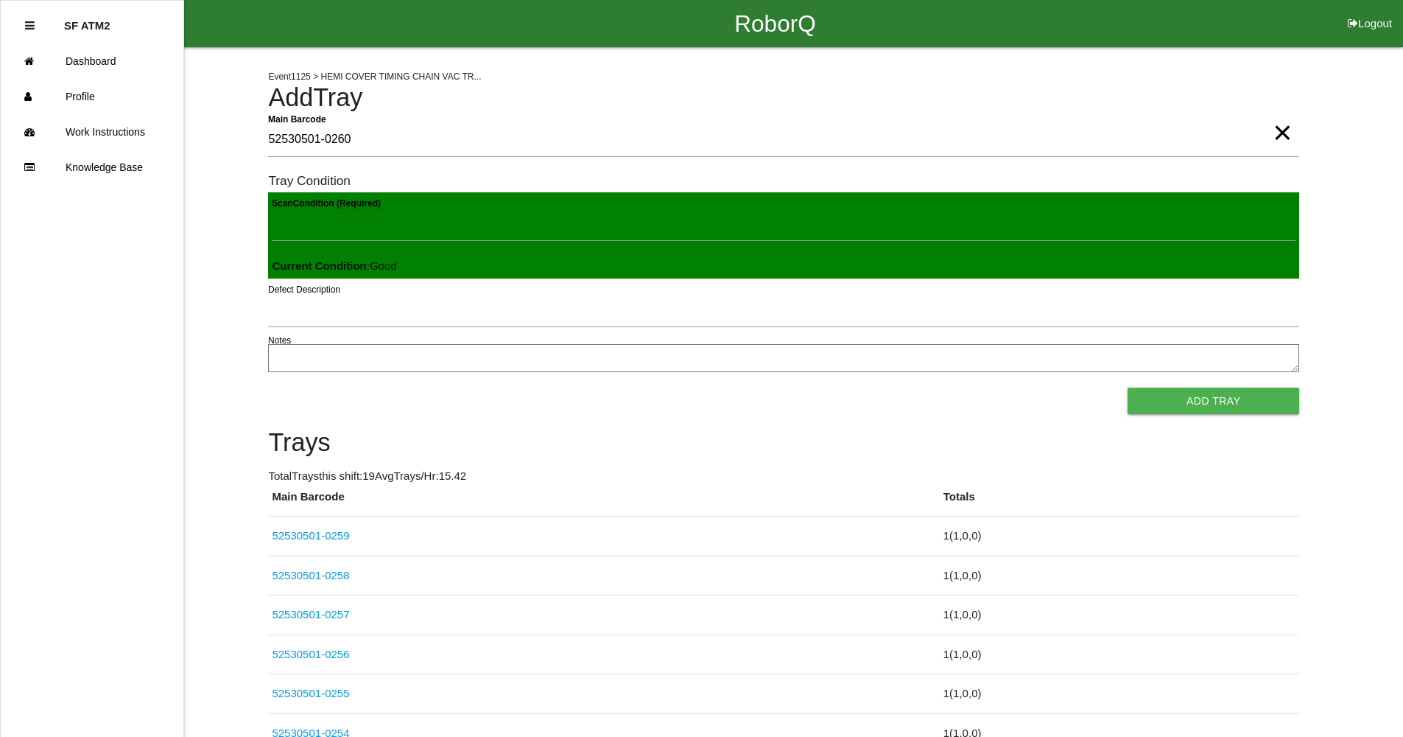
click at [1128, 387] on button "Add Tray" at bounding box center [1214, 400] width 172 height 27
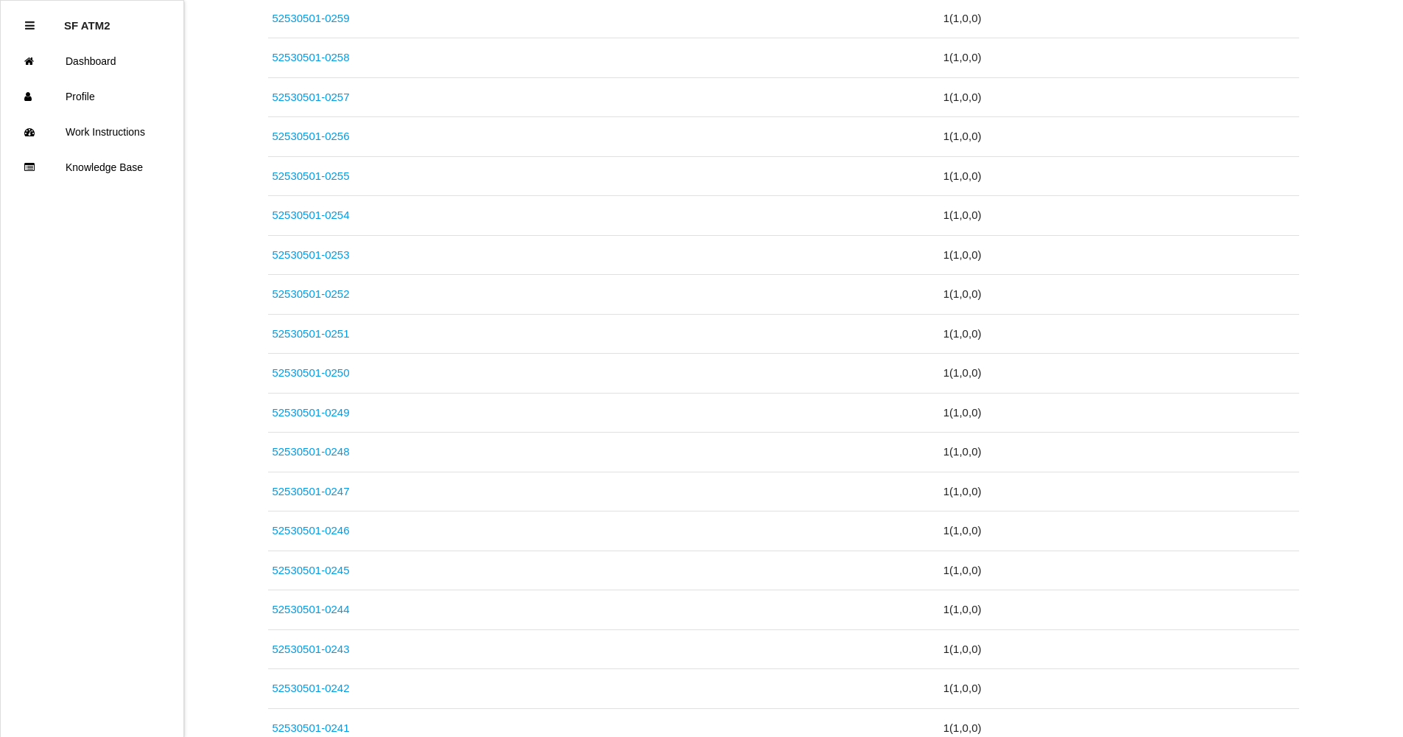
scroll to position [580, 0]
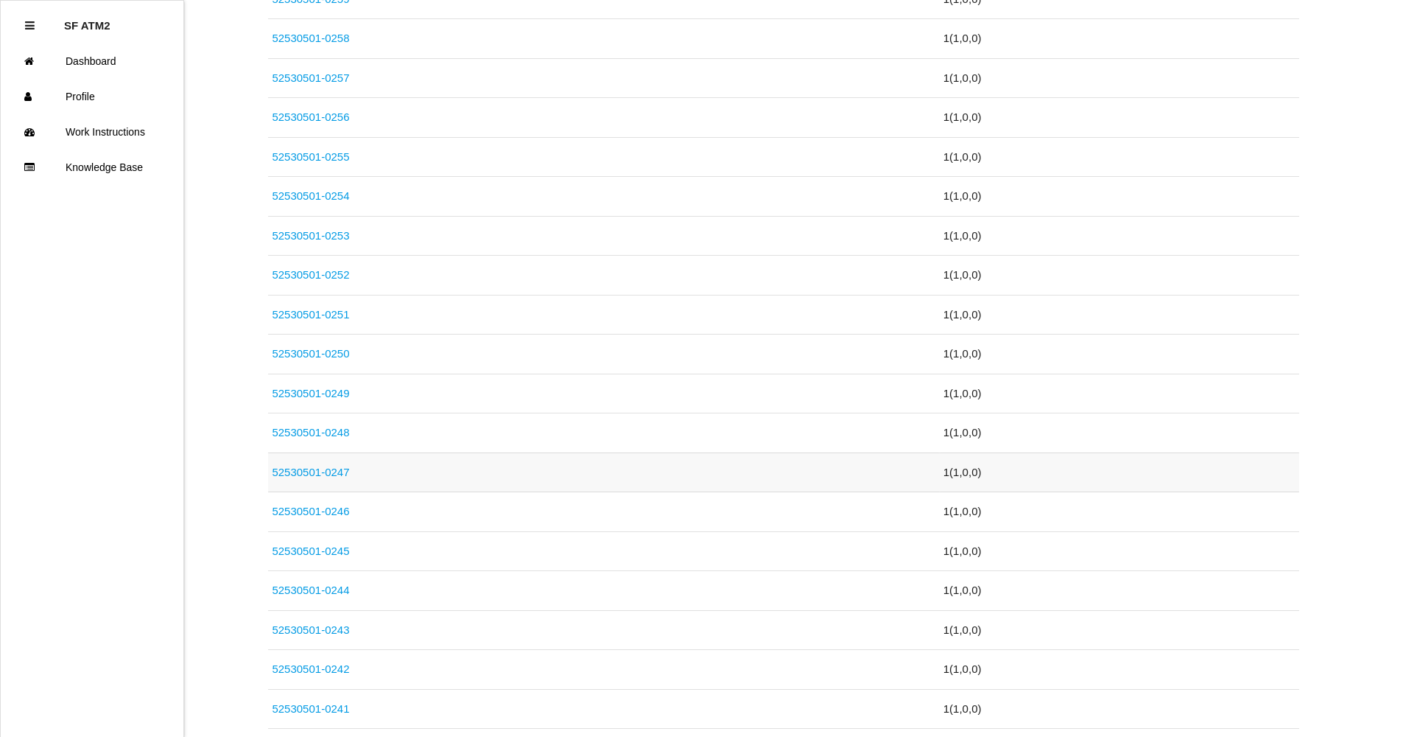
click at [341, 466] on link "52530501-0247" at bounding box center [310, 471] width 77 height 13
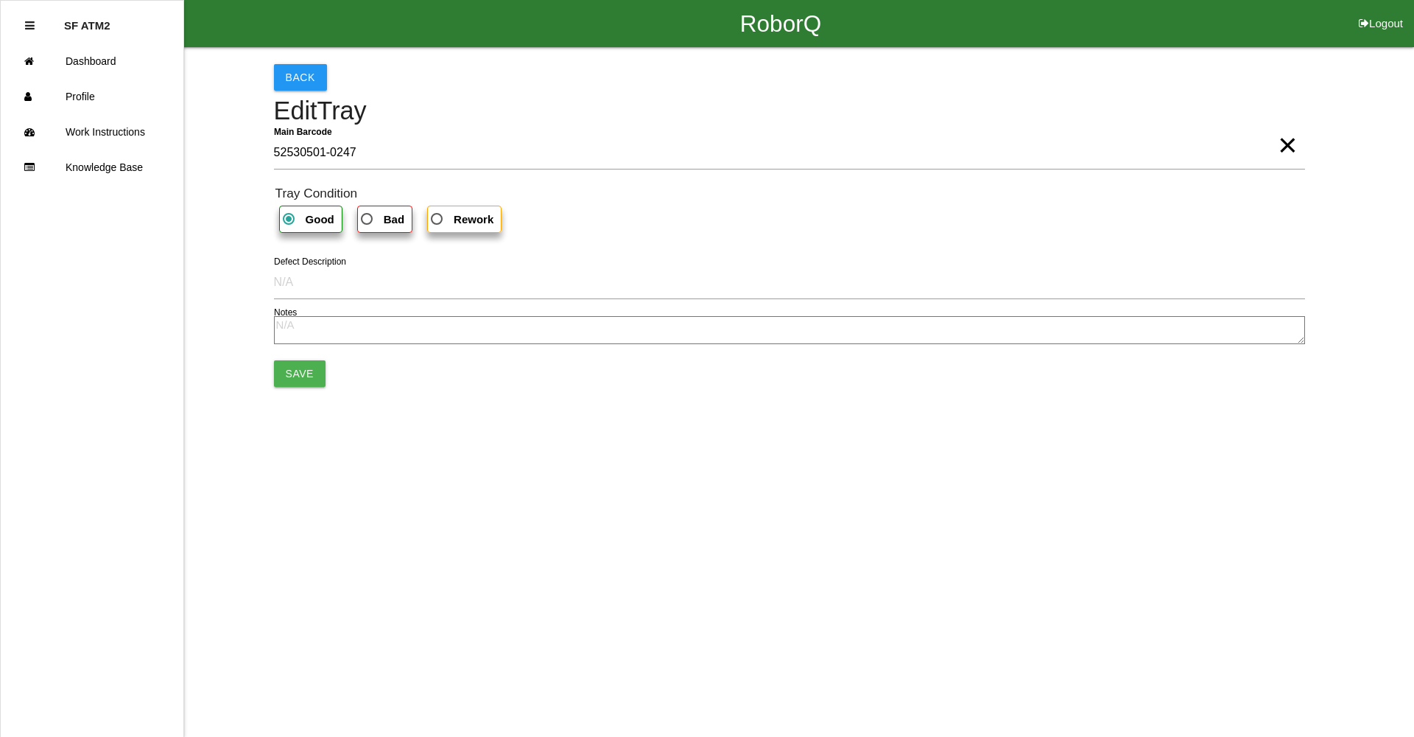
click at [381, 216] on span "Bad" at bounding box center [381, 219] width 46 height 18
click at [368, 216] on input "Bad" at bounding box center [363, 215] width 10 height 10
radio input "true"
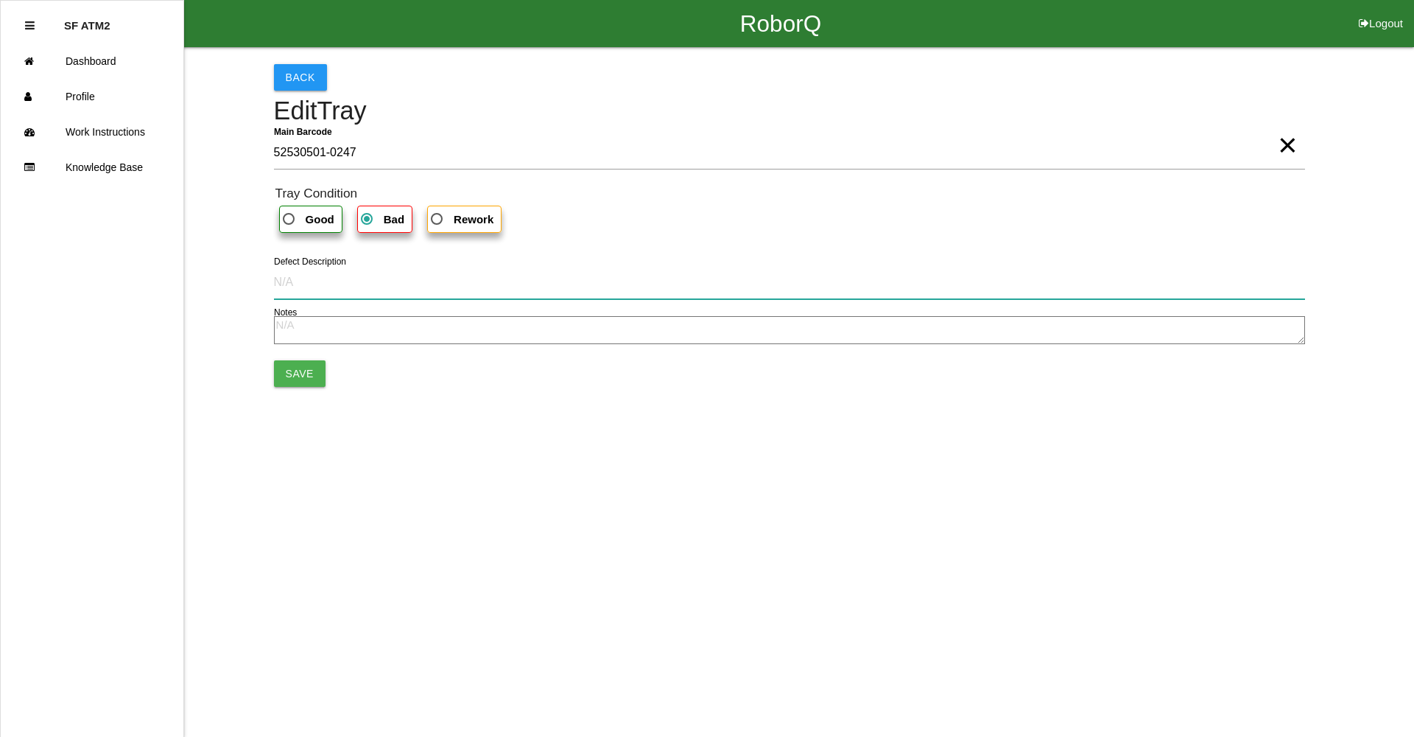
click at [295, 290] on input "Defect Description" at bounding box center [789, 282] width 1031 height 34
type input "Pull-out"
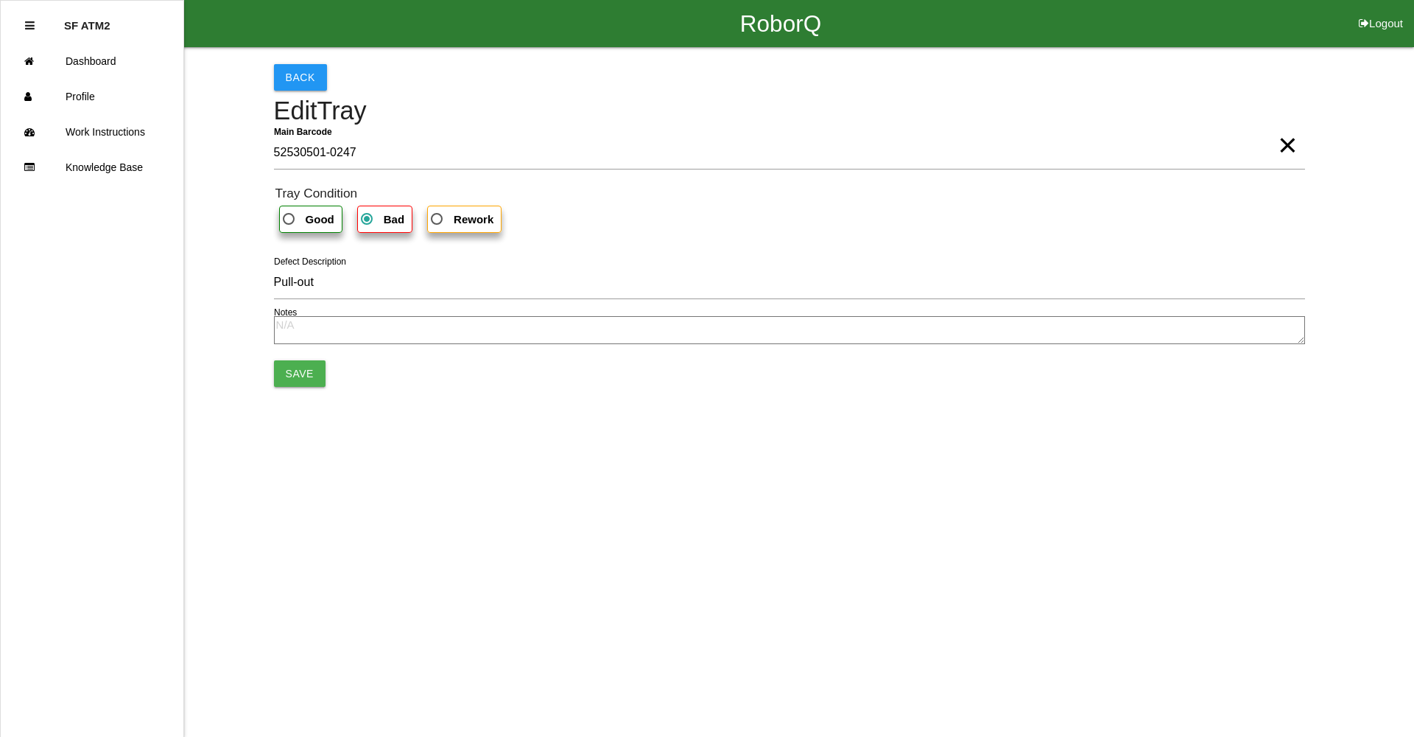
click at [272, 374] on div "Back Edit Tray Main Barcode 52530501-0247 × Tray Condition Good Bad Rework Pull…" at bounding box center [707, 225] width 1414 height 356
click at [306, 379] on button "Save" at bounding box center [300, 373] width 52 height 27
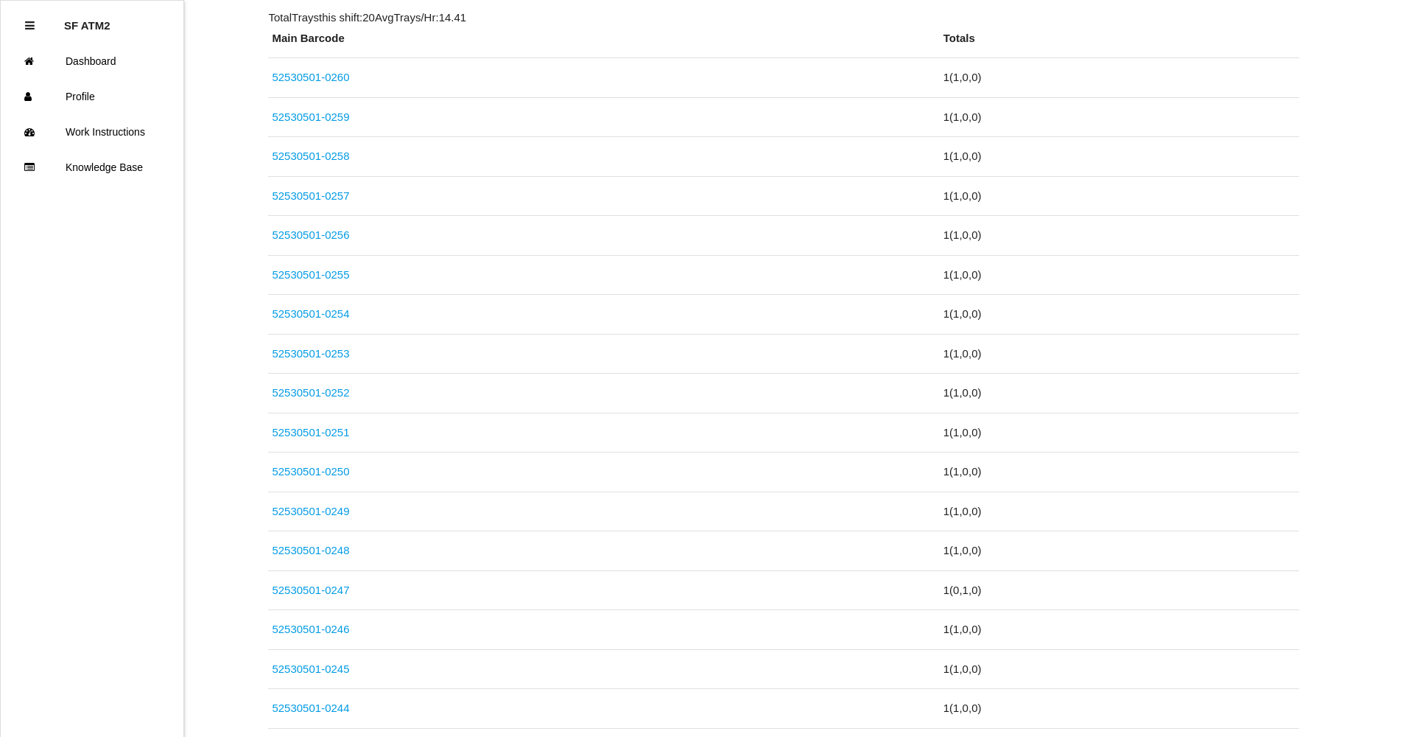
scroll to position [541, 0]
click at [295, 552] on link "52530501-0246" at bounding box center [310, 550] width 77 height 13
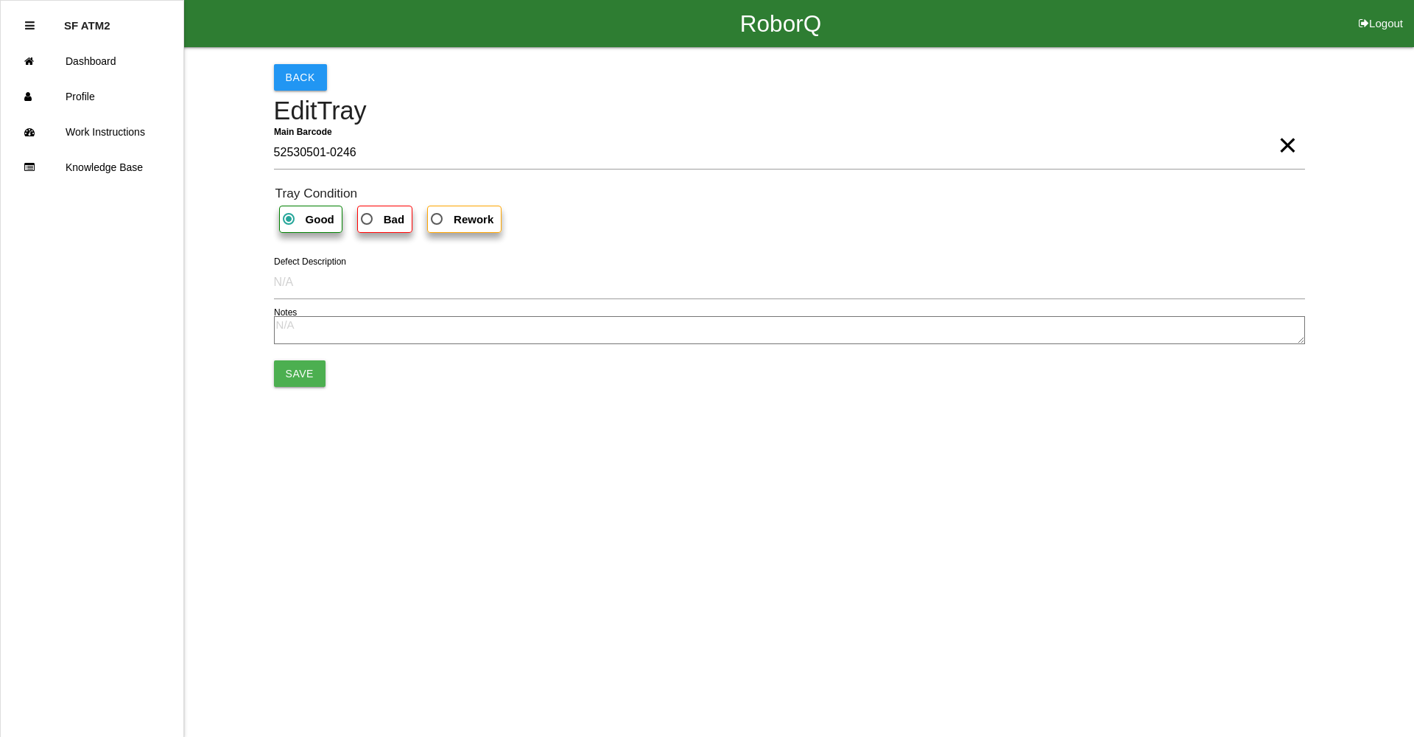
click at [389, 211] on span "Bad" at bounding box center [381, 219] width 46 height 18
click at [368, 211] on input "Bad" at bounding box center [363, 215] width 10 height 10
radio input "true"
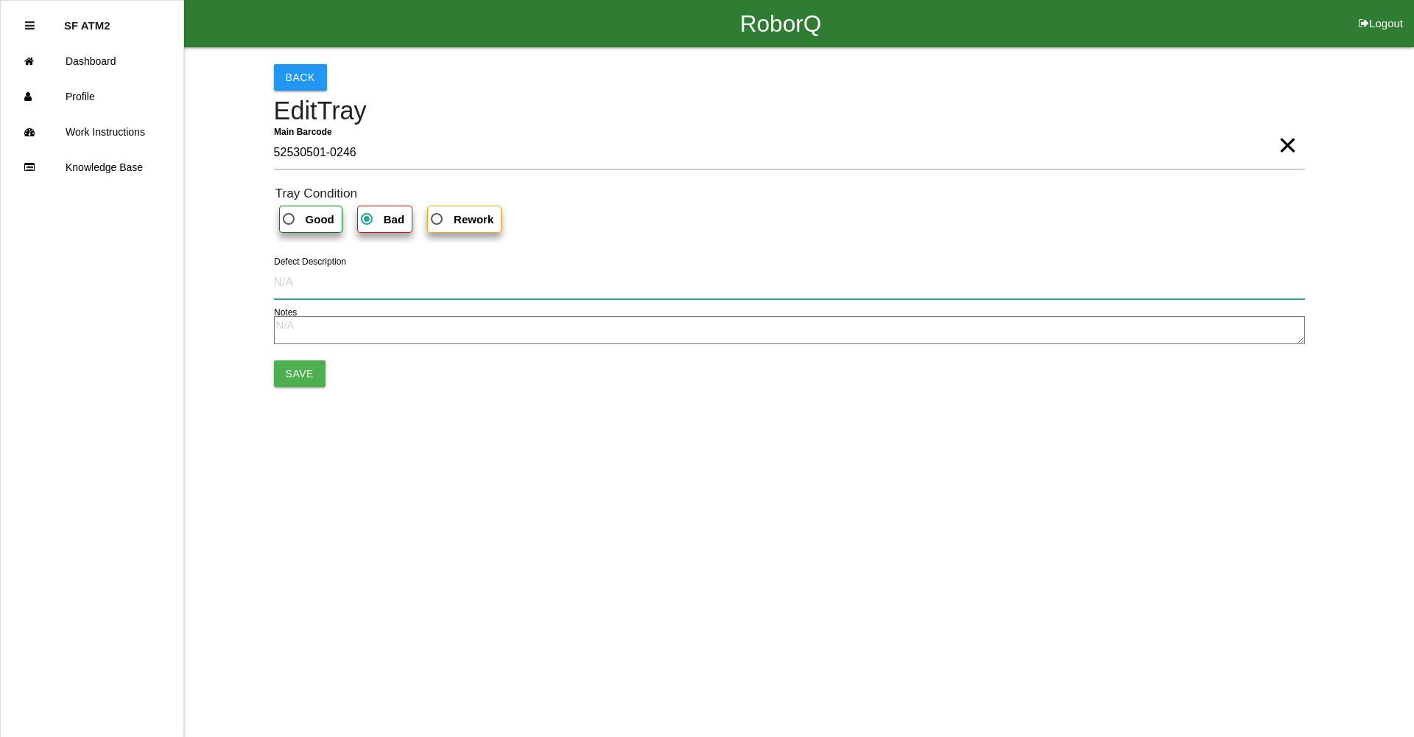
click at [300, 288] on input "Defect Description" at bounding box center [789, 282] width 1031 height 34
type input "the stripe in the wrong place"
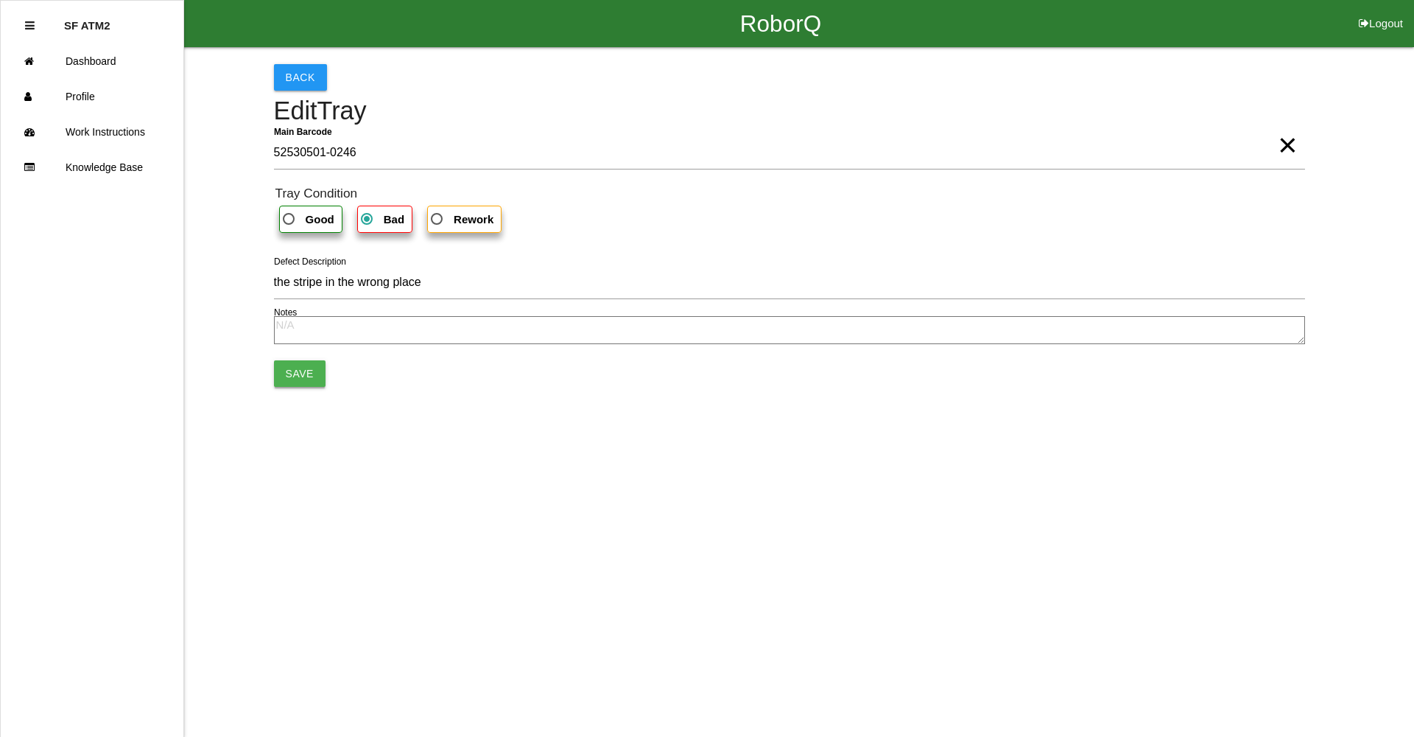
click at [275, 382] on button "Save" at bounding box center [300, 373] width 52 height 27
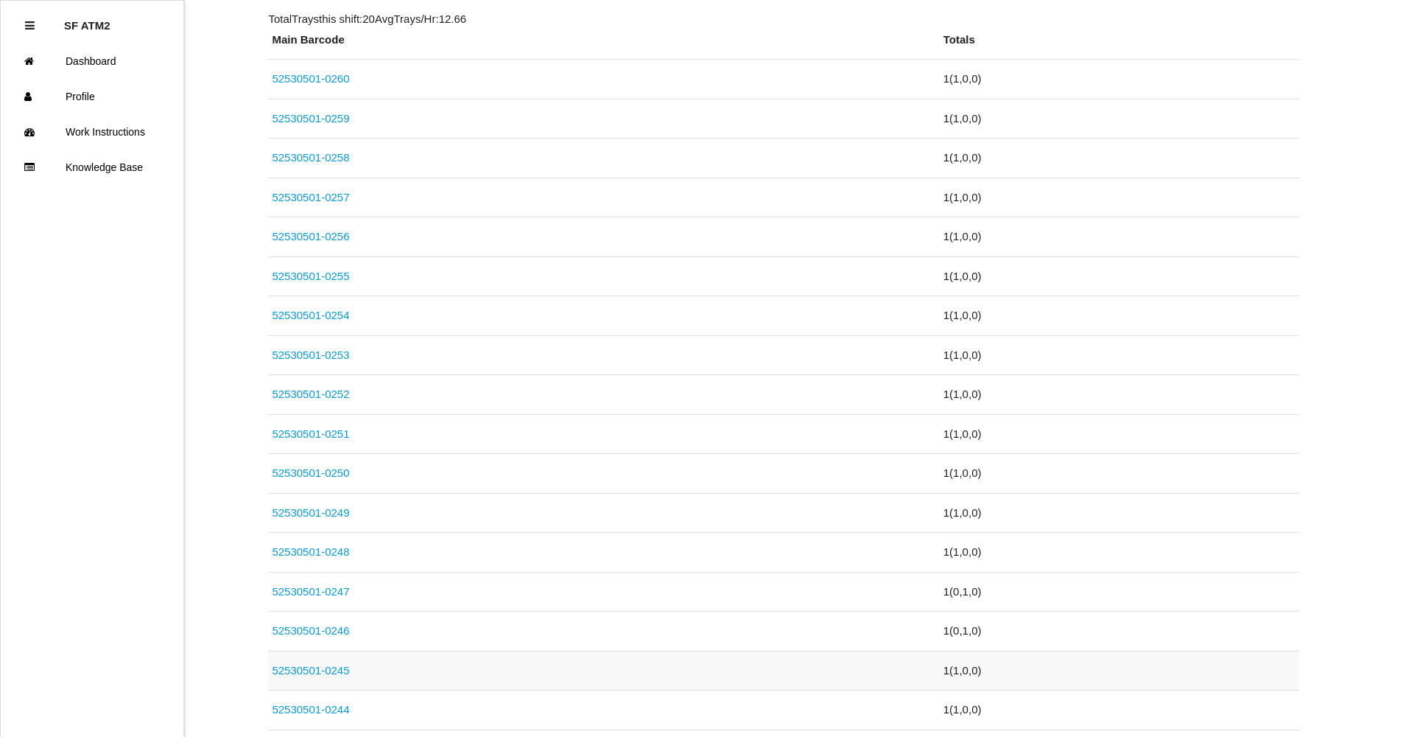
scroll to position [516, 0]
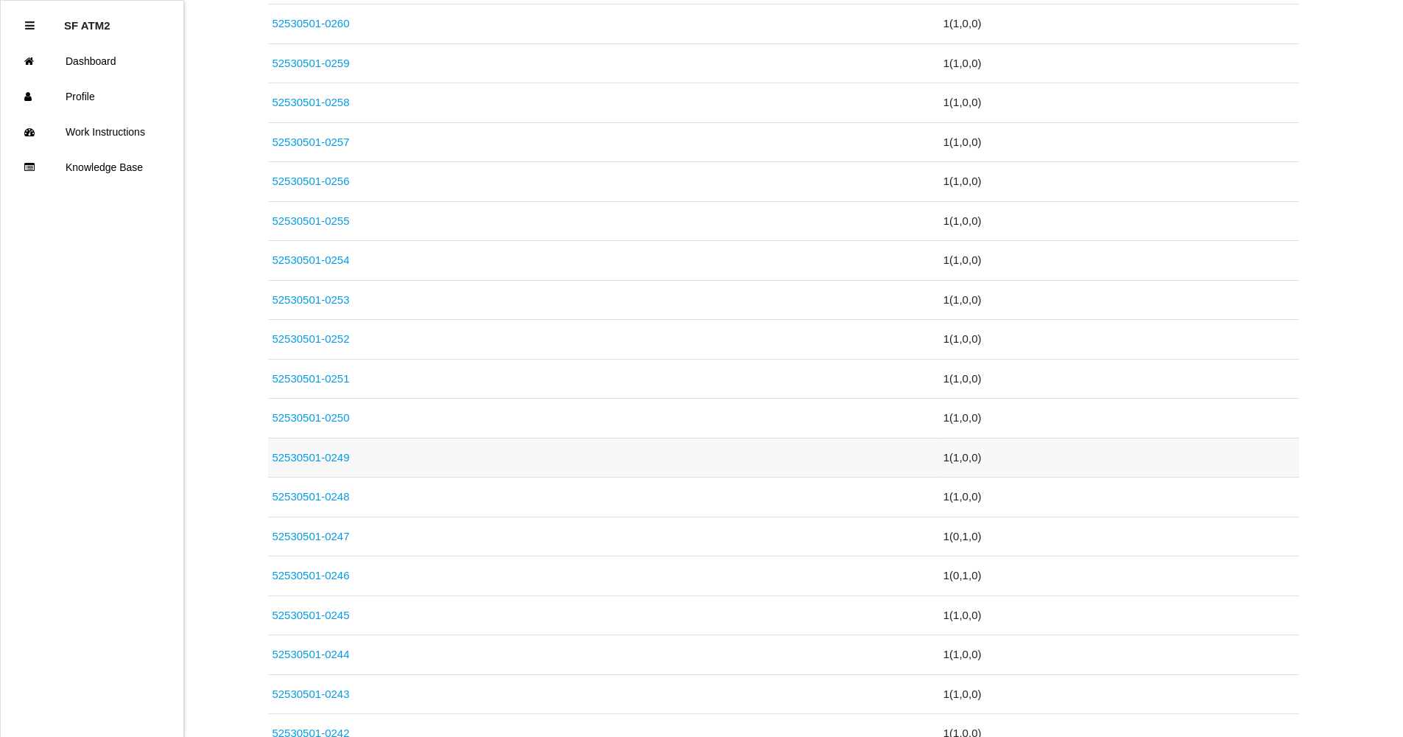
click at [351, 463] on td "52530501-0249" at bounding box center [603, 457] width 671 height 40
click at [321, 458] on link "52530501-0249" at bounding box center [310, 457] width 77 height 13
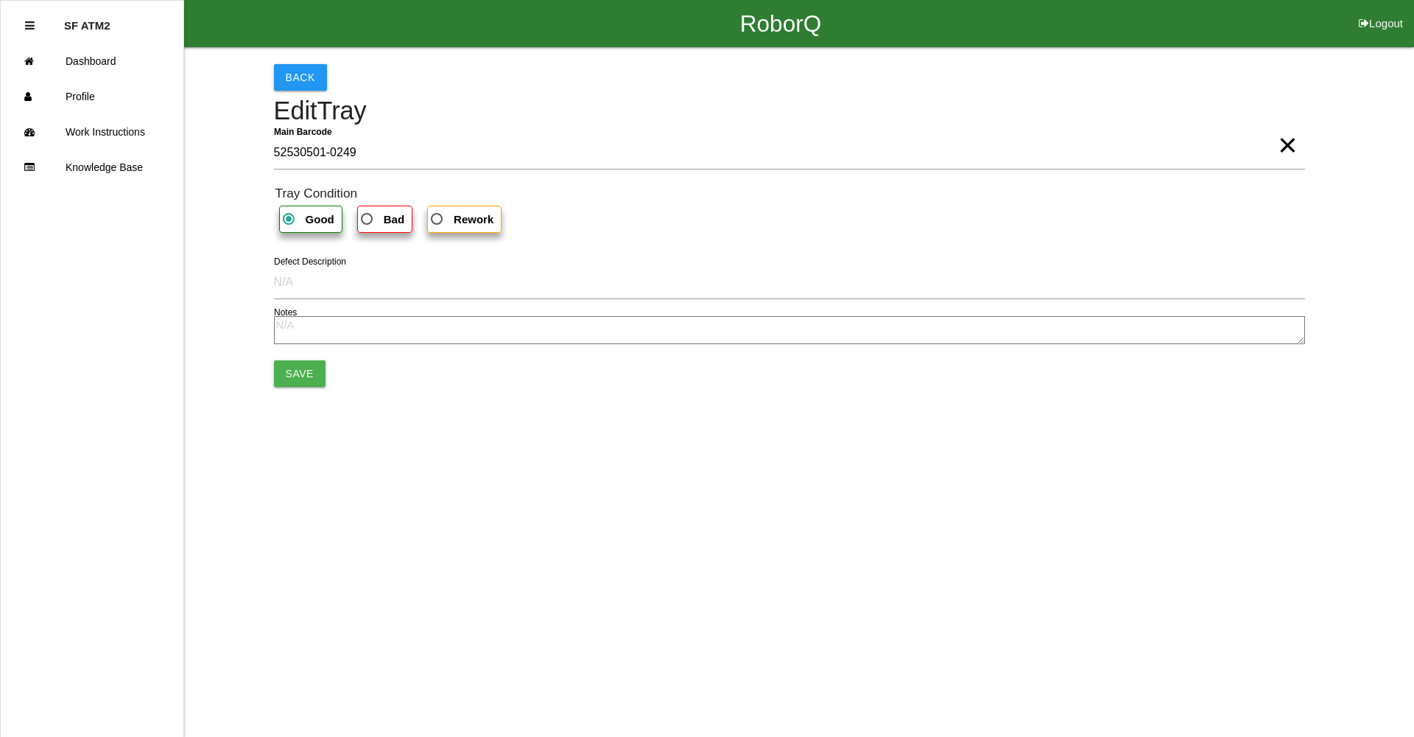
click at [376, 224] on span "Bad" at bounding box center [381, 219] width 46 height 18
click at [368, 219] on input "Bad" at bounding box center [363, 215] width 10 height 10
radio input "true"
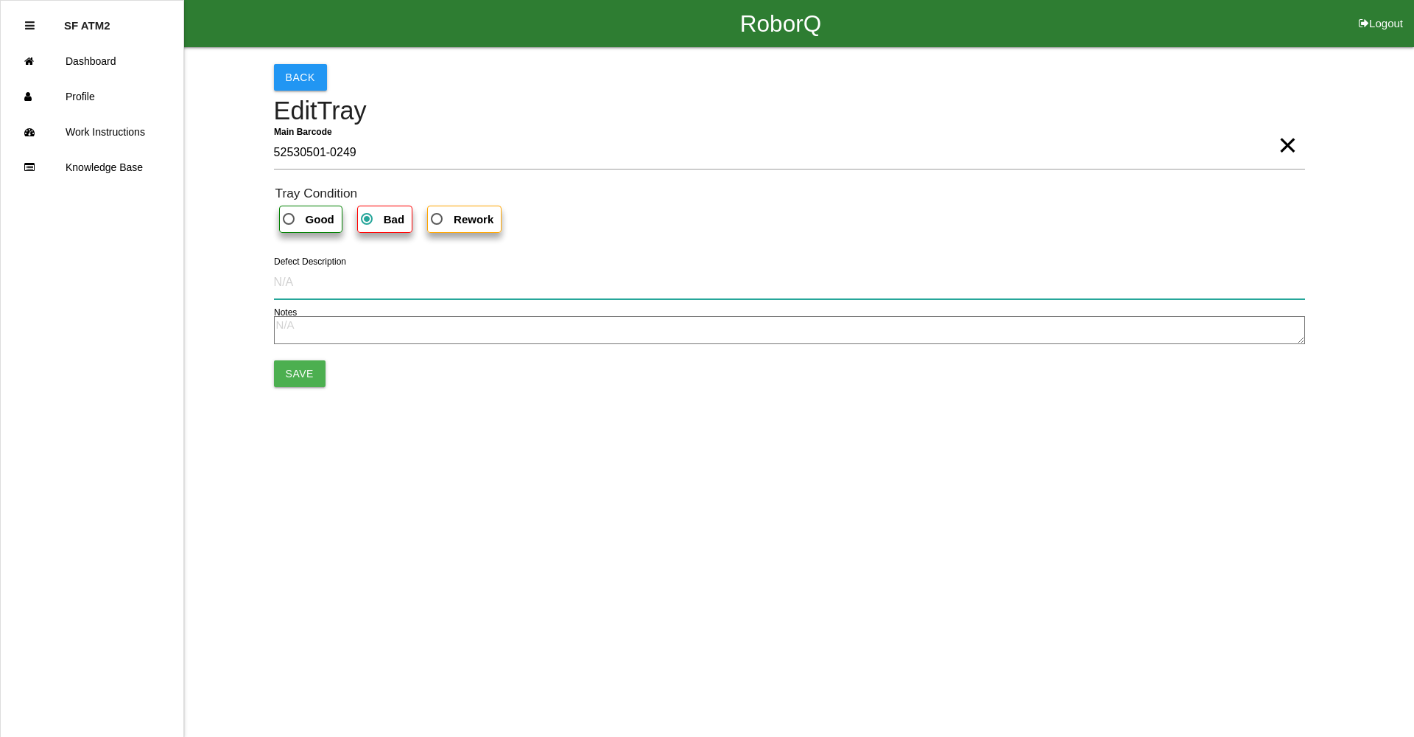
click at [302, 292] on input "Defect Description" at bounding box center [789, 282] width 1031 height 34
type input "Pull-out"
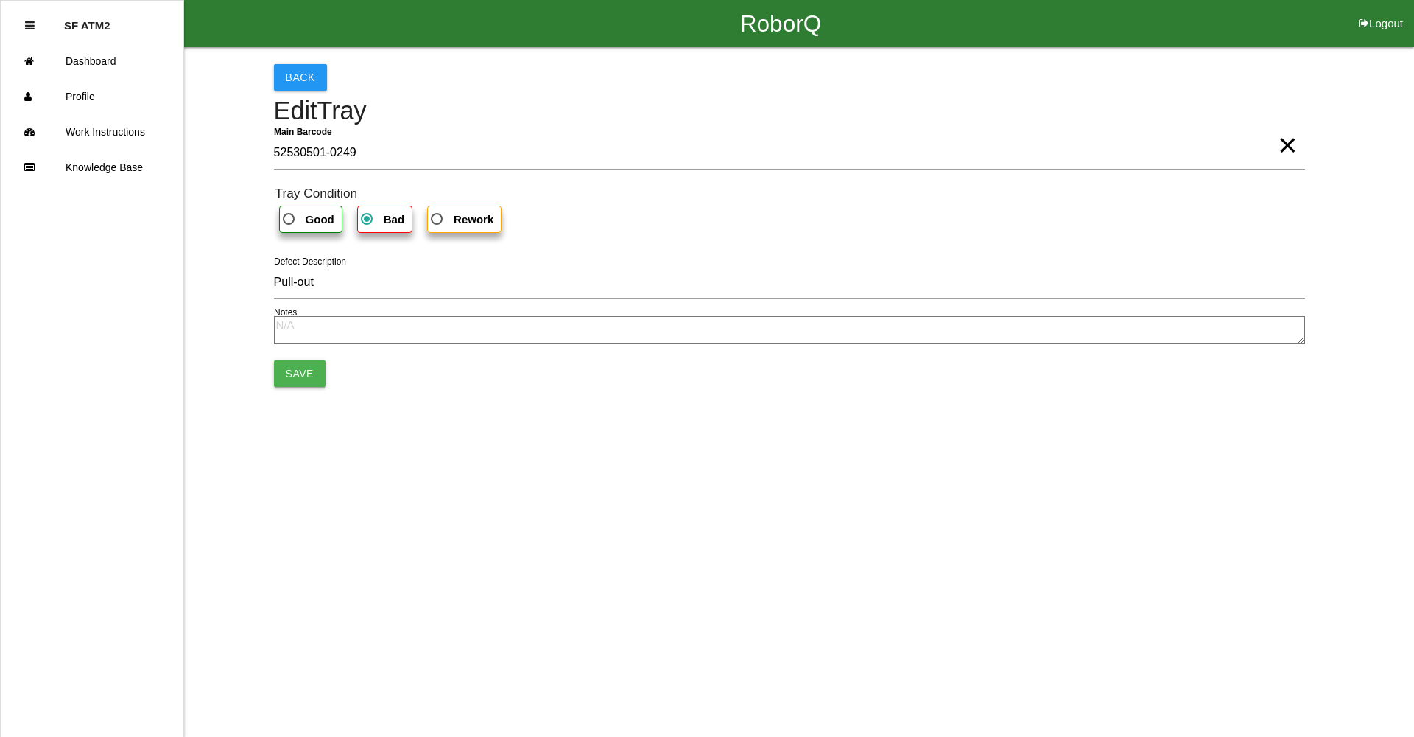
click at [313, 369] on button "Save" at bounding box center [300, 373] width 52 height 27
